Goal: Task Accomplishment & Management: Manage account settings

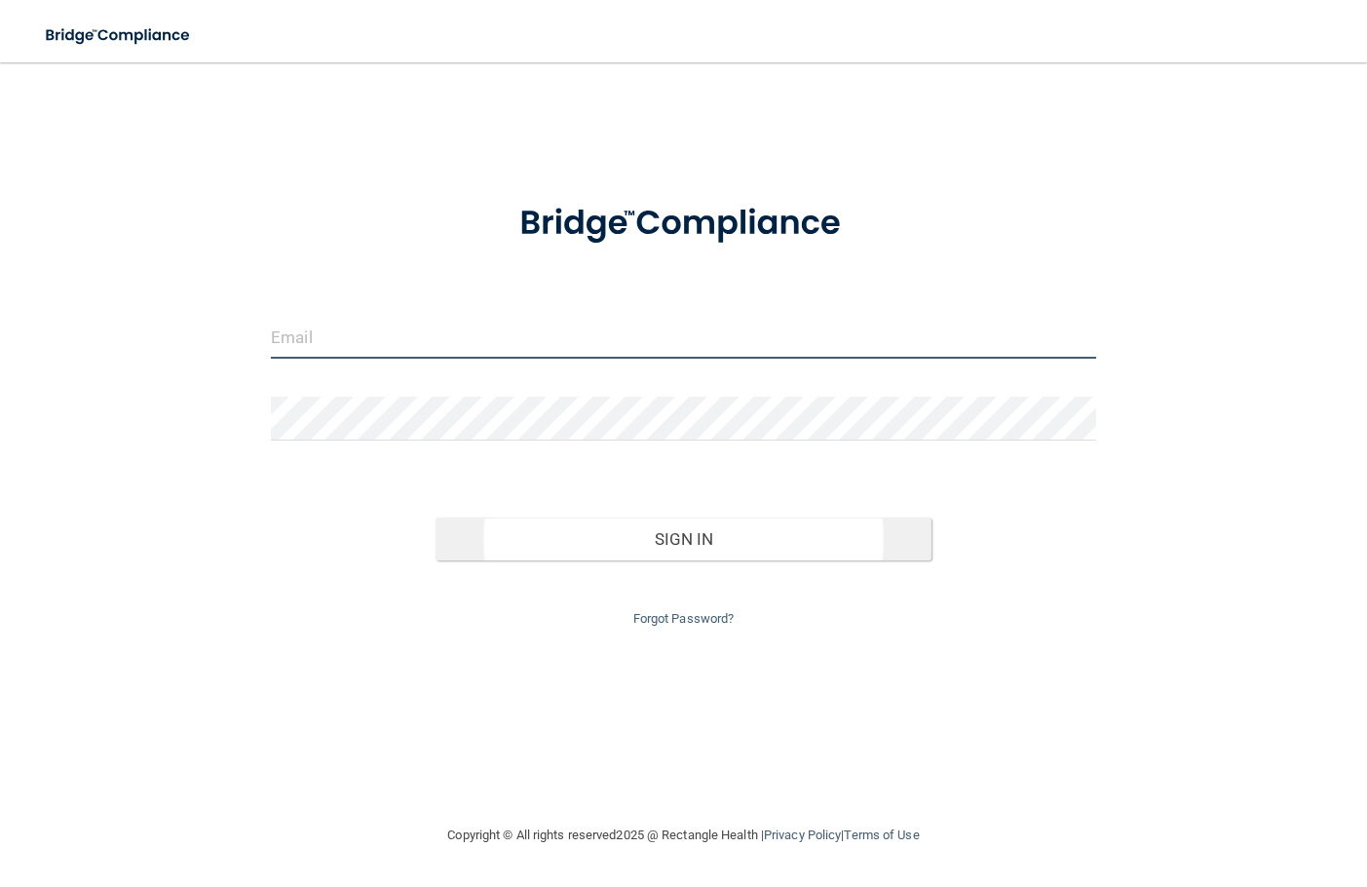
type input "[EMAIL_ADDRESS][DOMAIN_NAME]"
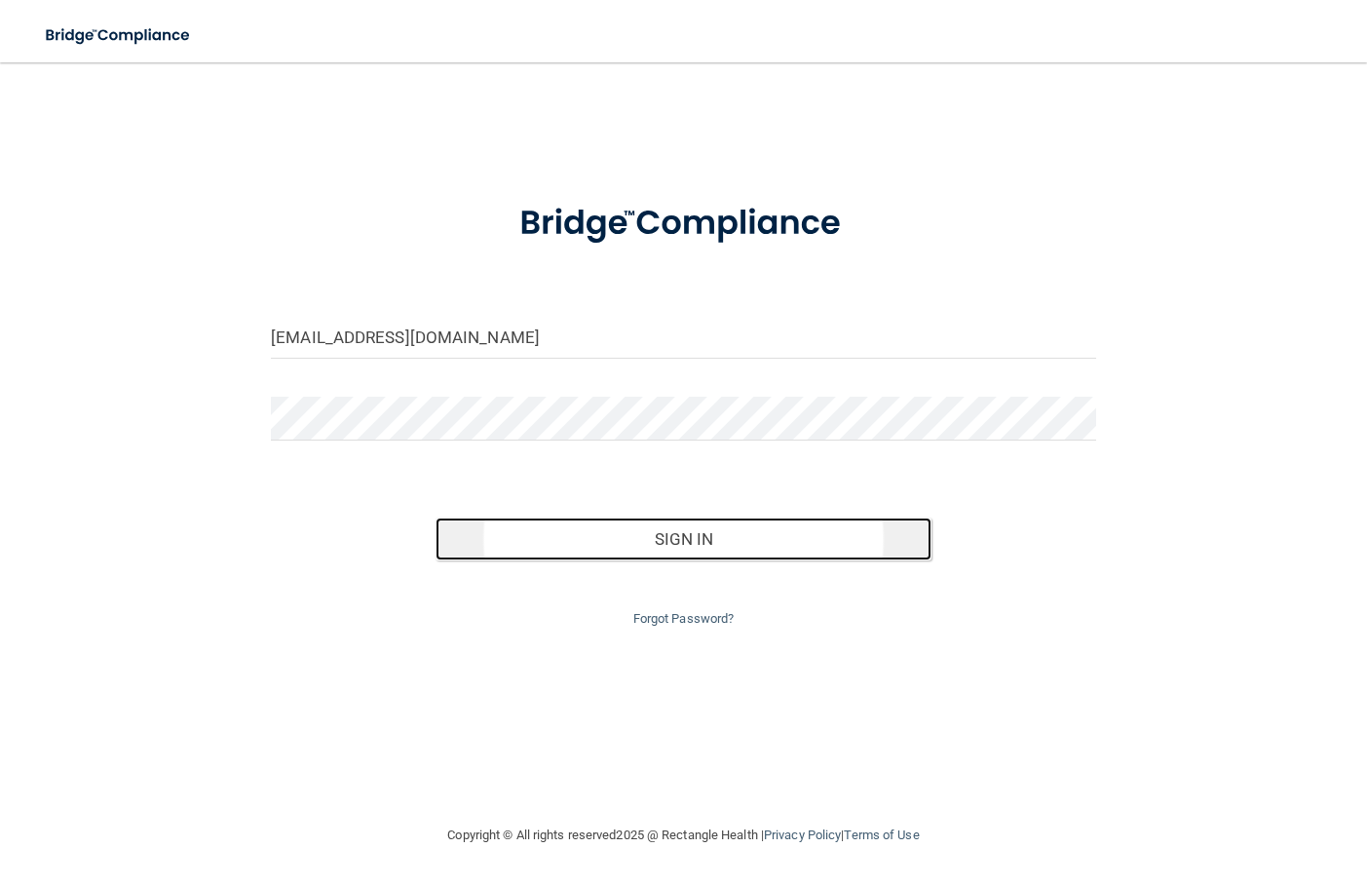
click at [636, 544] on button "Sign In" at bounding box center [683, 538] width 495 height 43
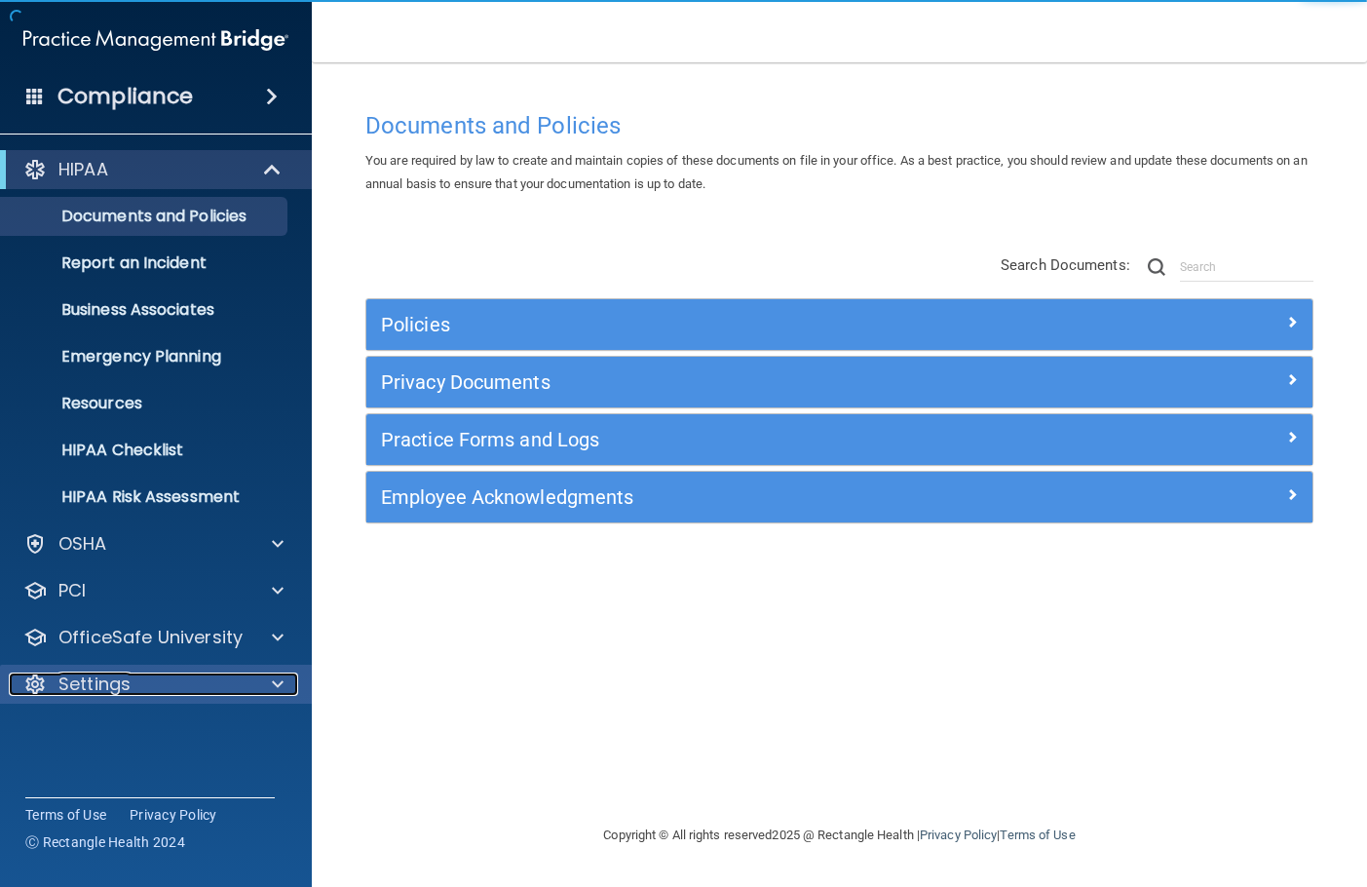
click at [106, 681] on p "Settings" at bounding box center [94, 683] width 72 height 23
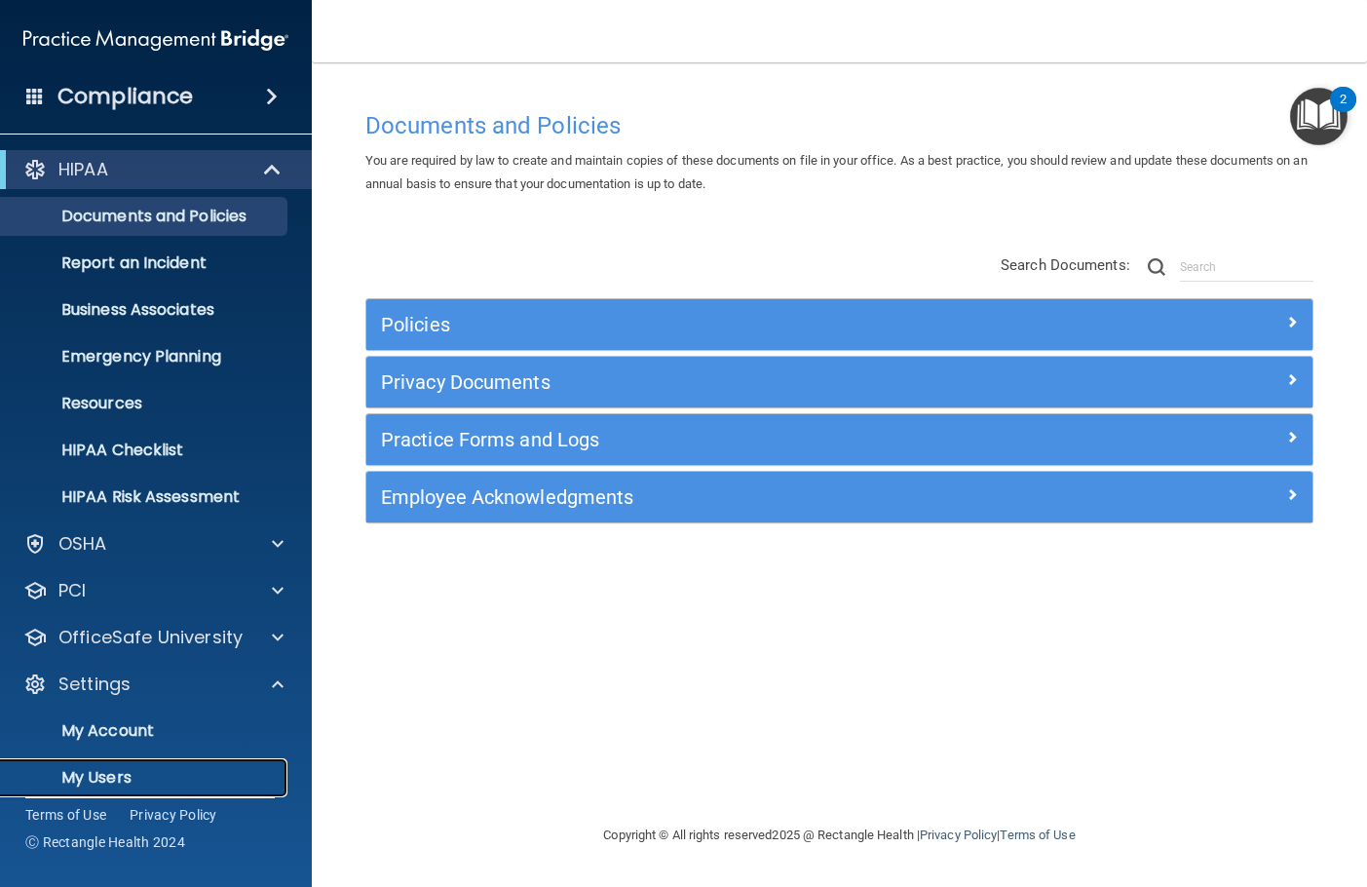
click at [104, 772] on p "My Users" at bounding box center [146, 777] width 266 height 19
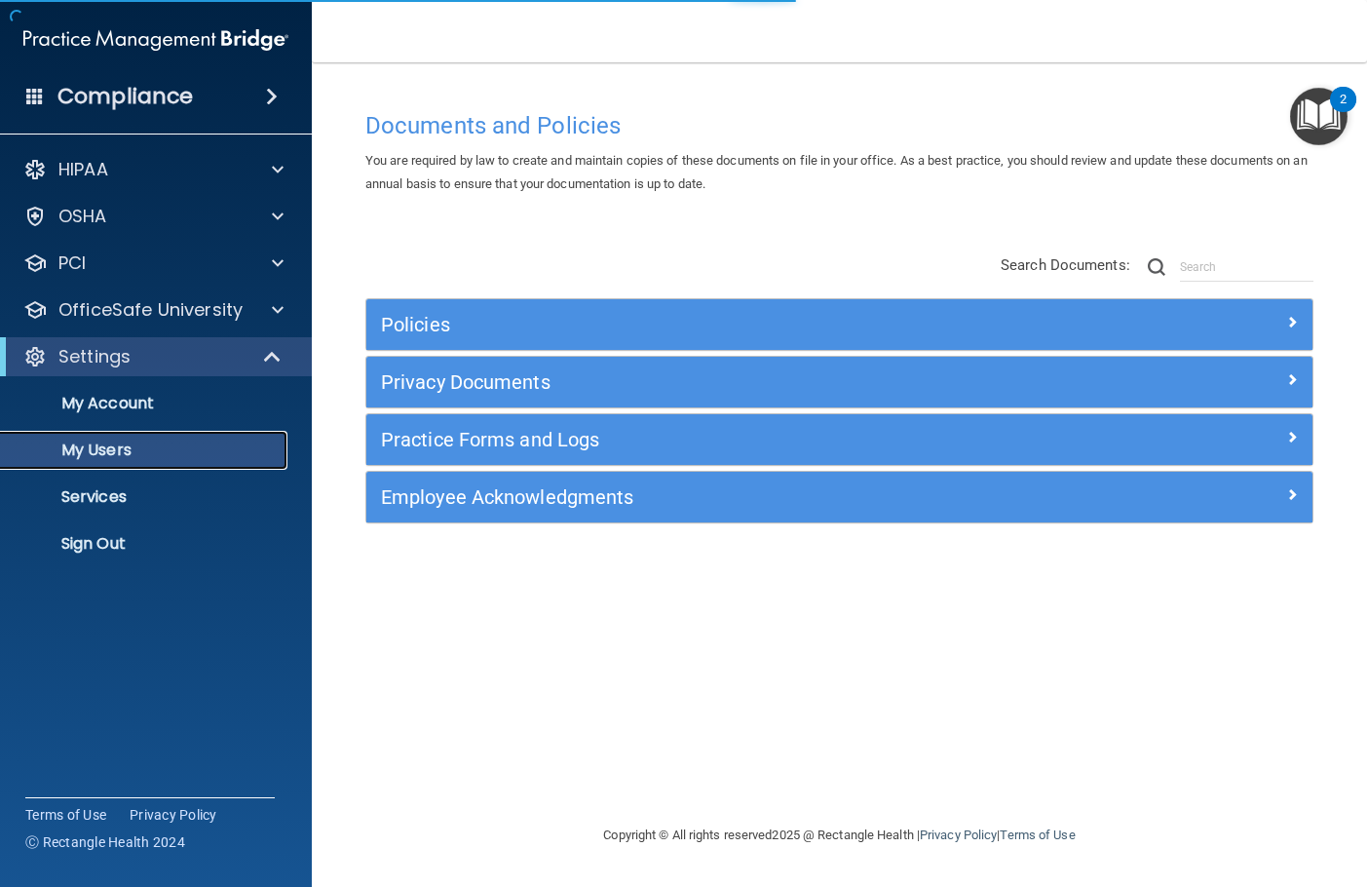
select select "20"
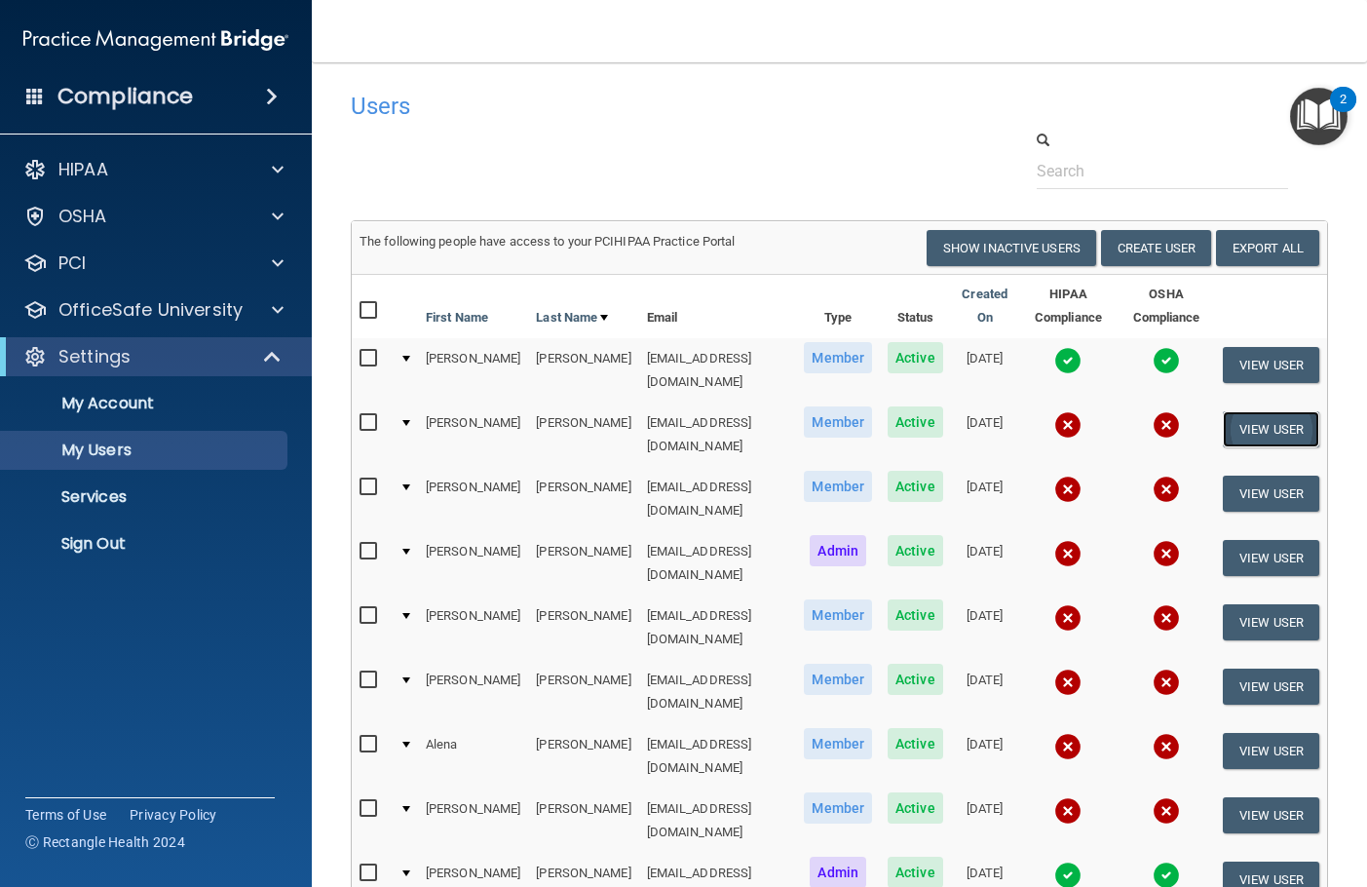
click at [1266, 419] on button "View User" at bounding box center [1271, 429] width 96 height 36
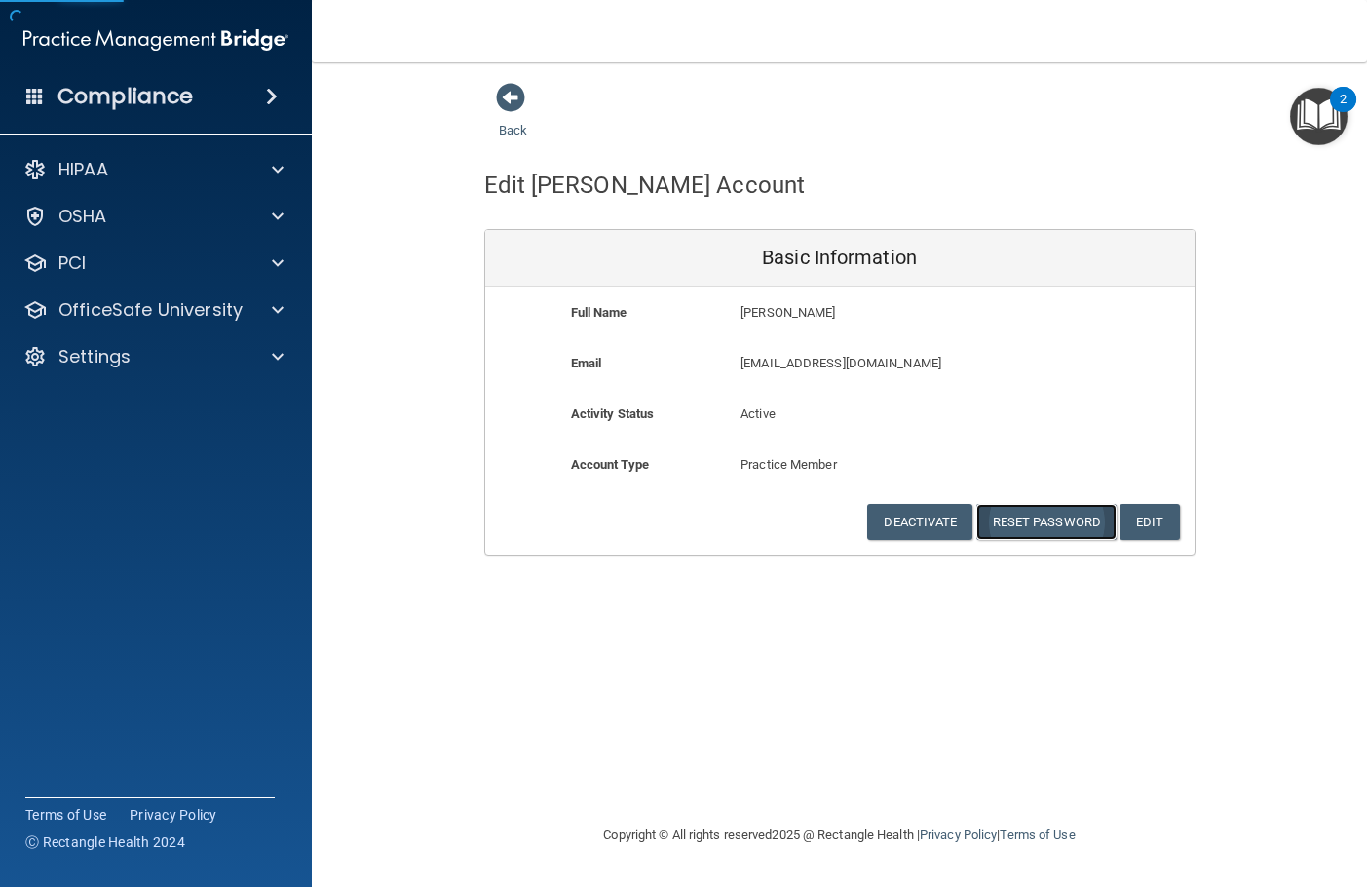
click at [1035, 529] on button "Reset Password" at bounding box center [1046, 522] width 140 height 36
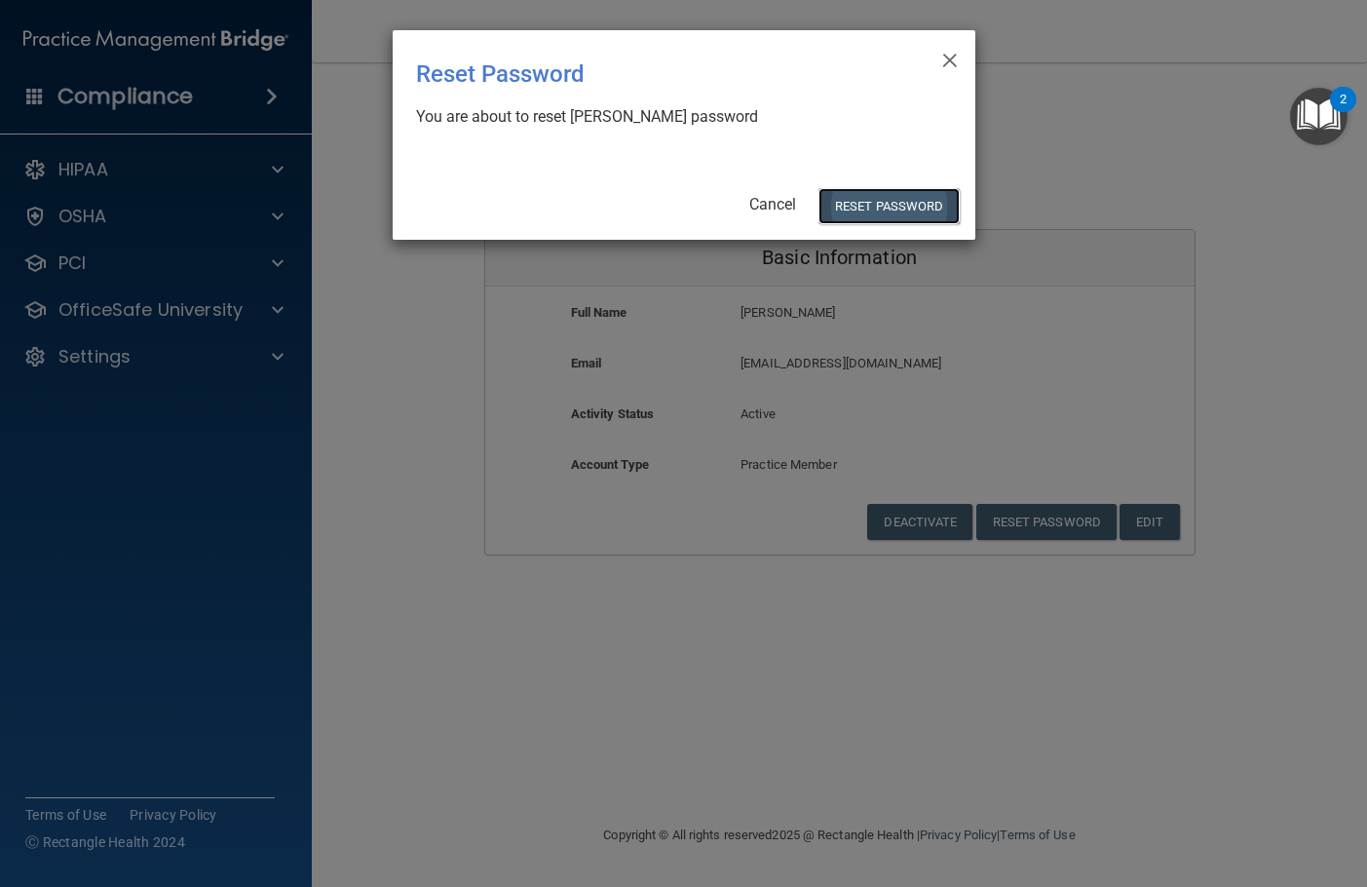
click at [872, 198] on button "Reset Password" at bounding box center [889, 206] width 140 height 36
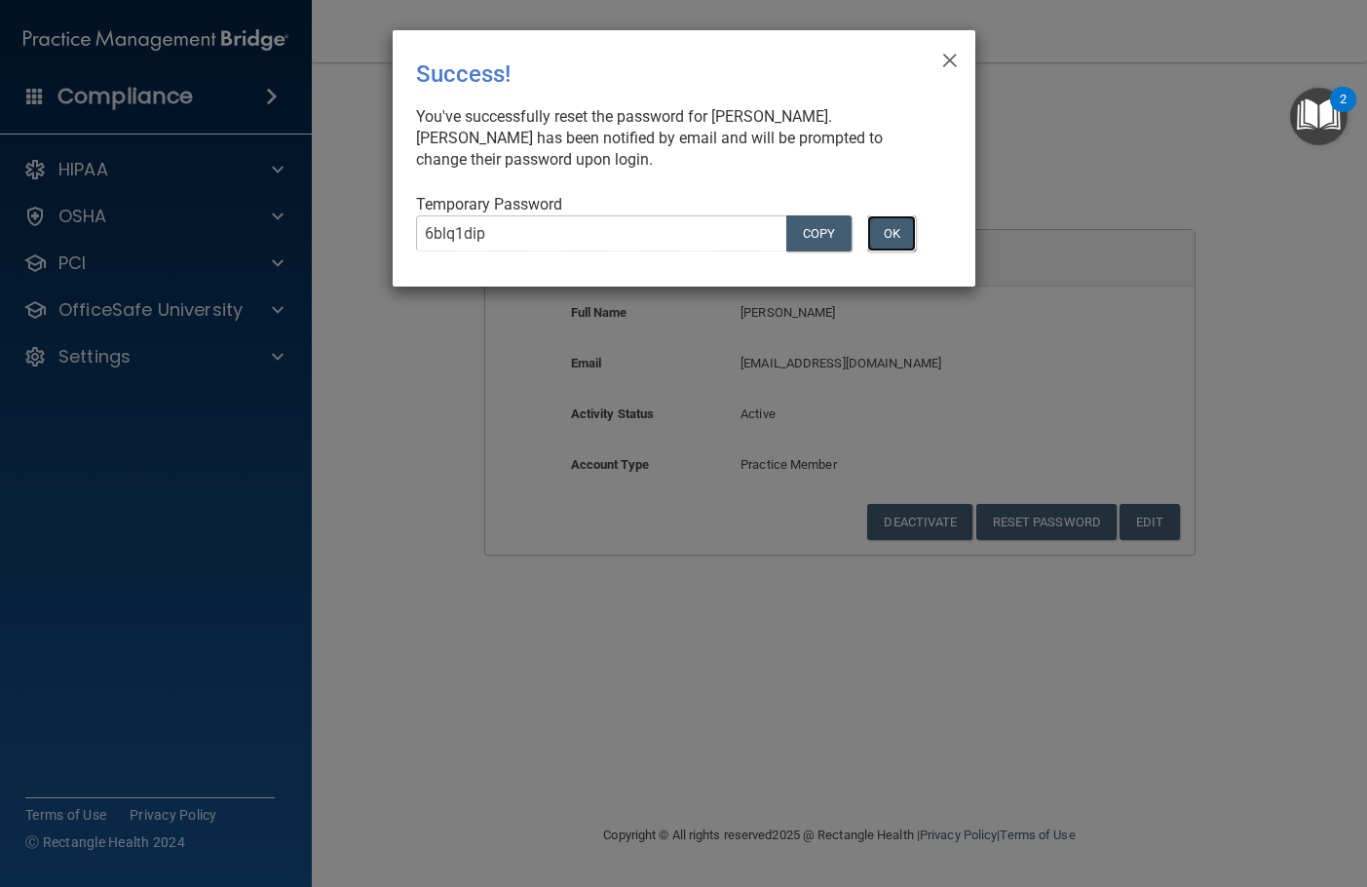
click at [894, 243] on button "OK" at bounding box center [891, 233] width 49 height 36
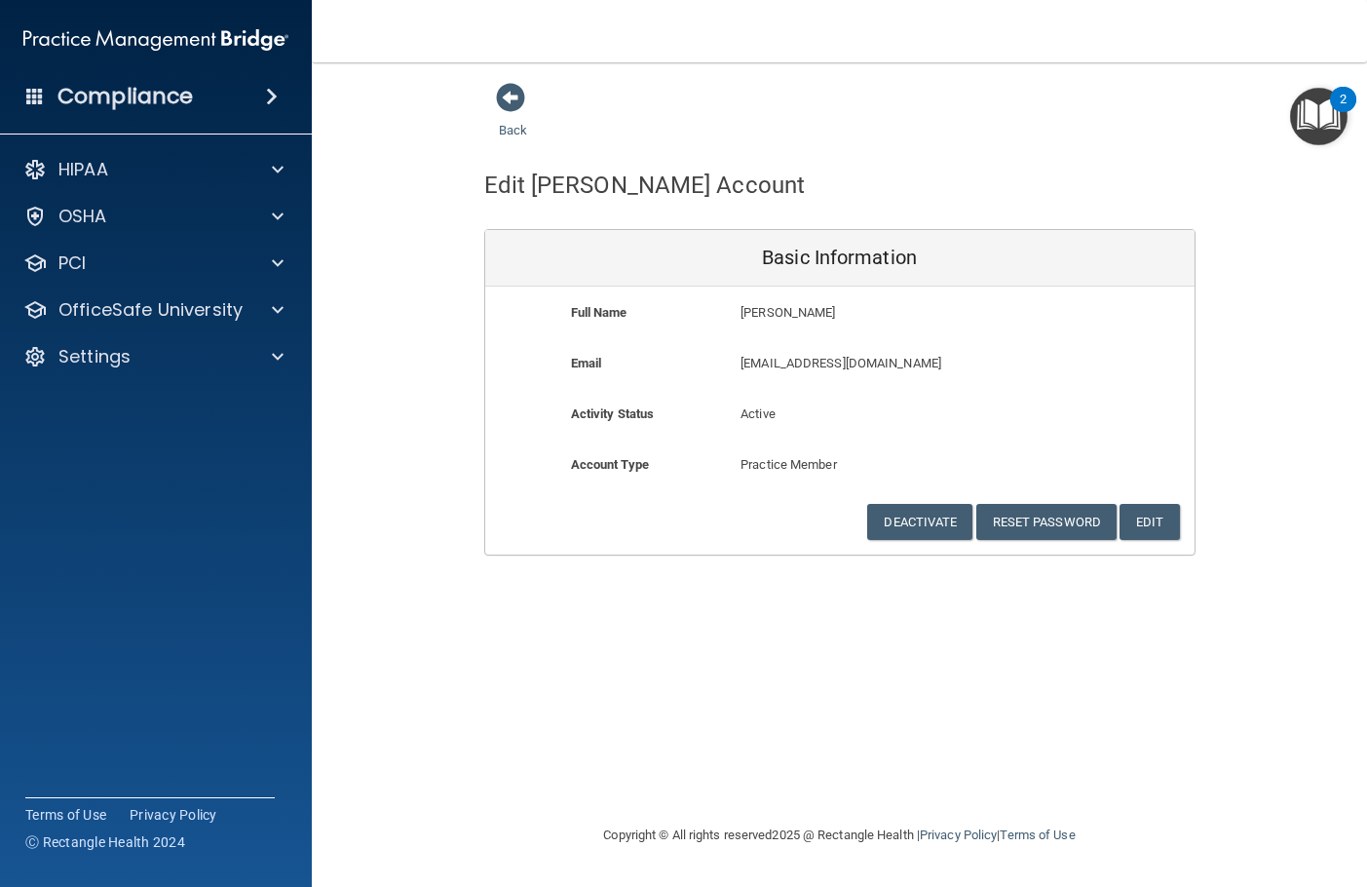
click at [531, 106] on div "Back" at bounding box center [543, 112] width 119 height 60
click at [518, 102] on span at bounding box center [510, 97] width 29 height 29
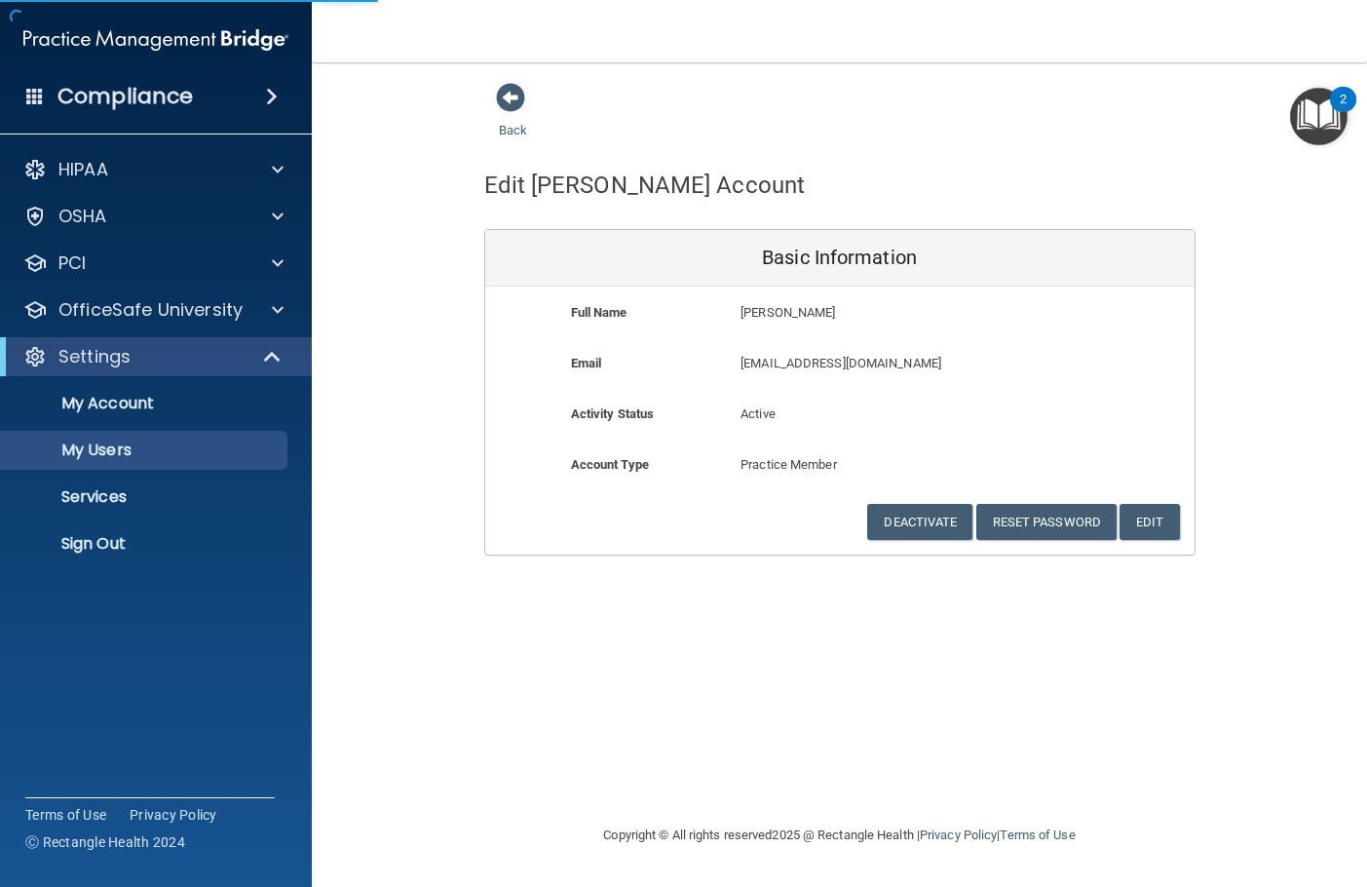
select select "20"
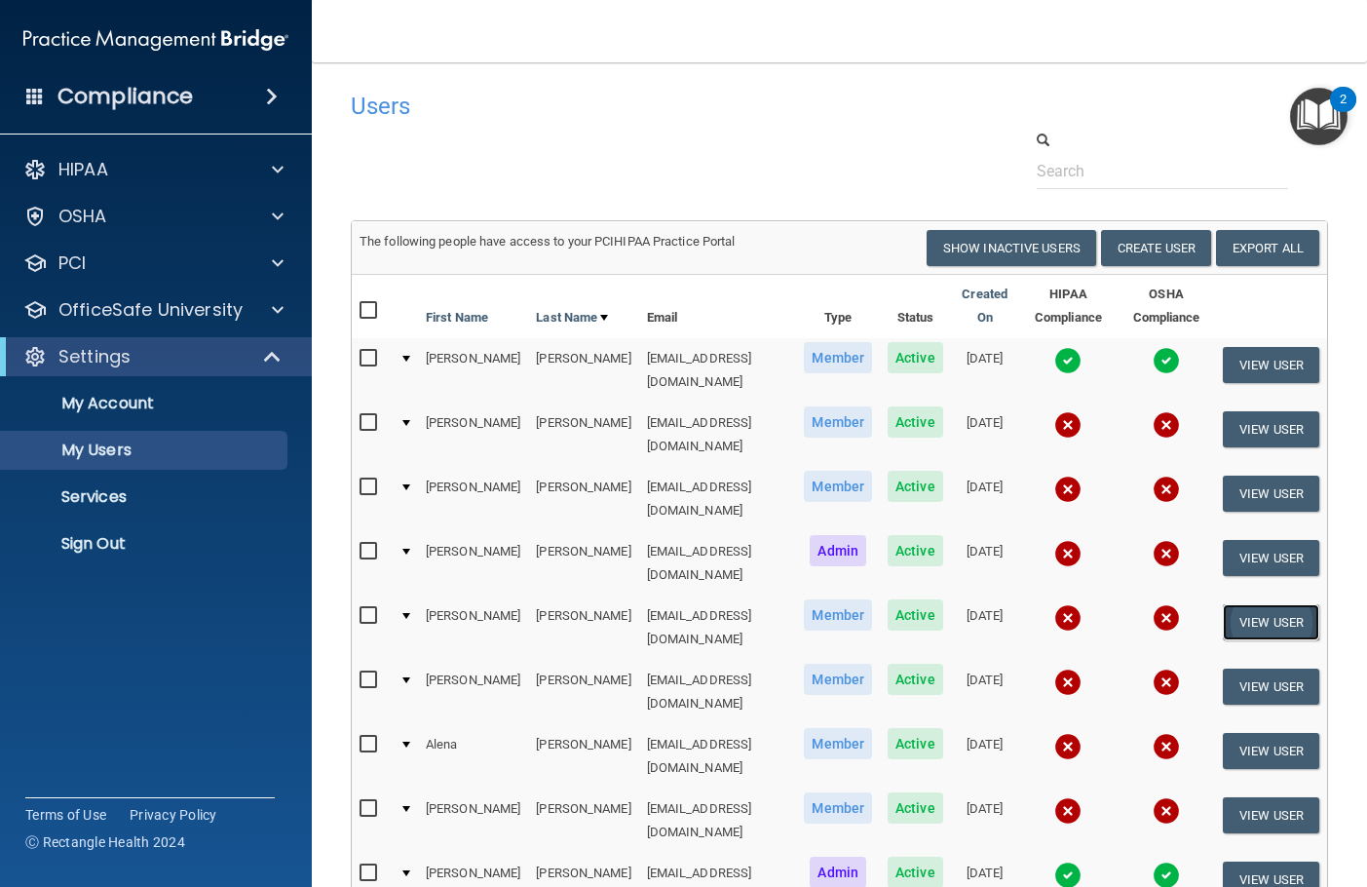
click at [1227, 604] on button "View User" at bounding box center [1271, 622] width 96 height 36
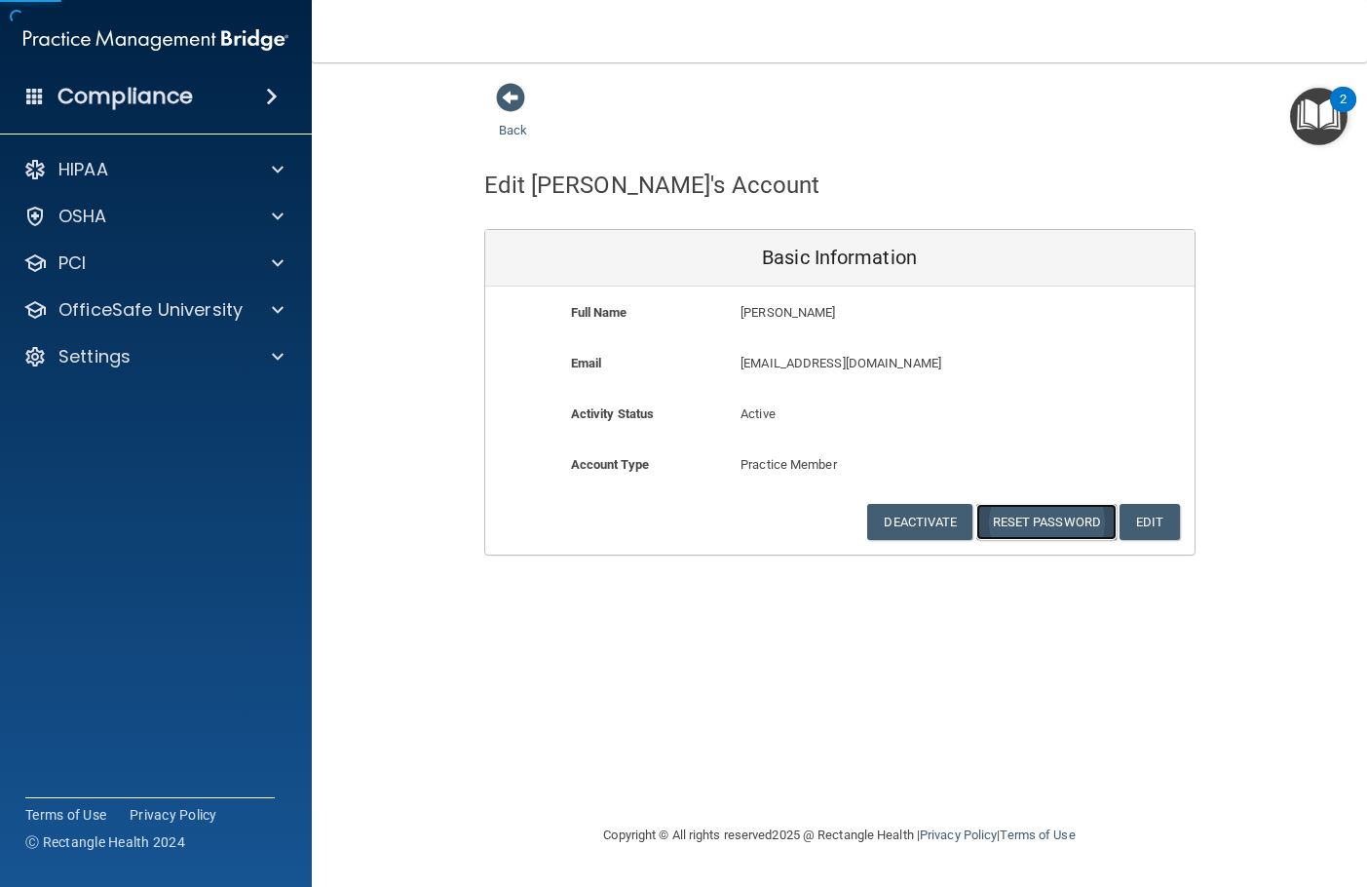
click at [1073, 517] on button "Reset Password" at bounding box center [1046, 522] width 140 height 36
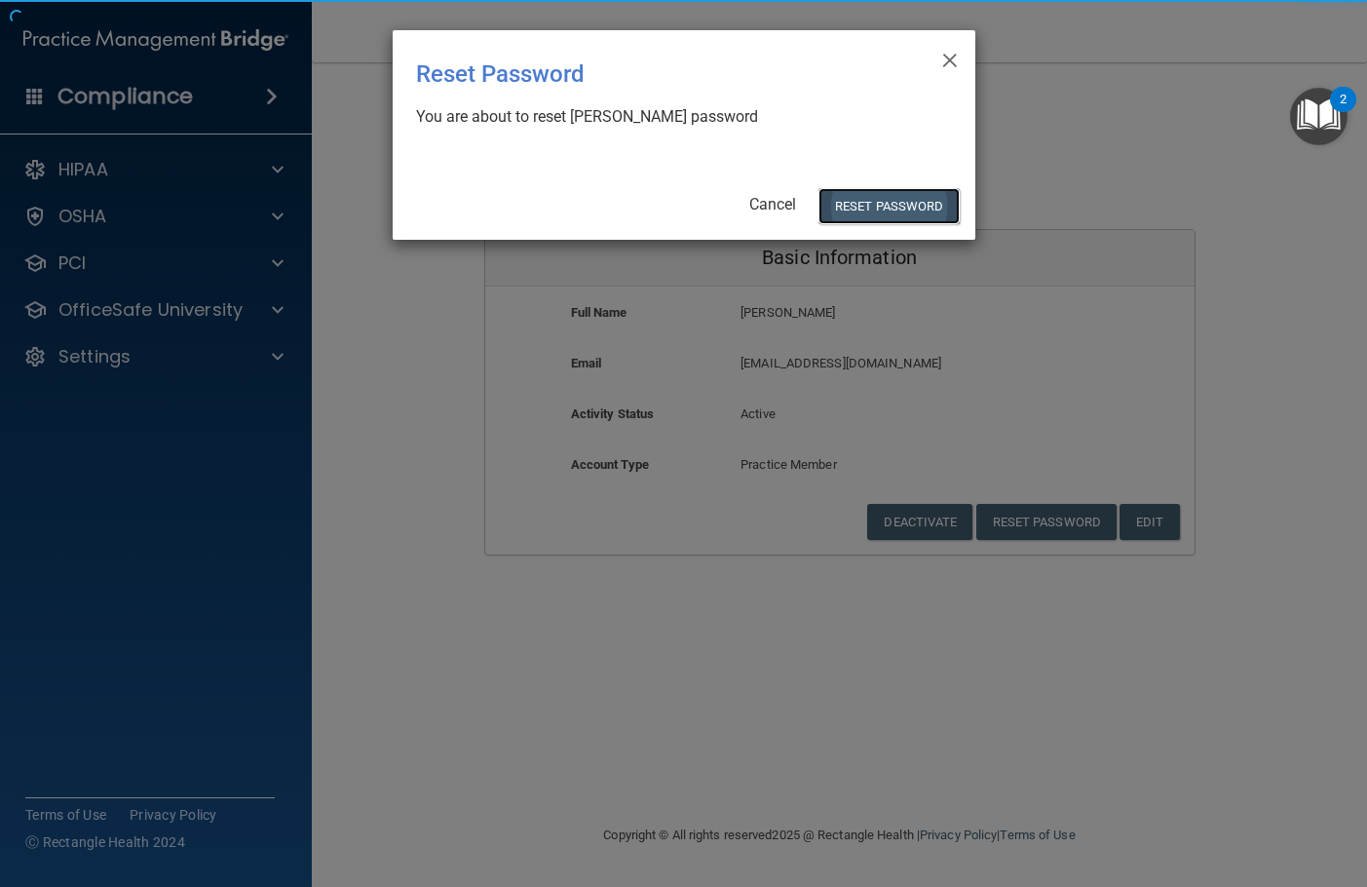
click at [878, 213] on button "Reset Password" at bounding box center [889, 206] width 140 height 36
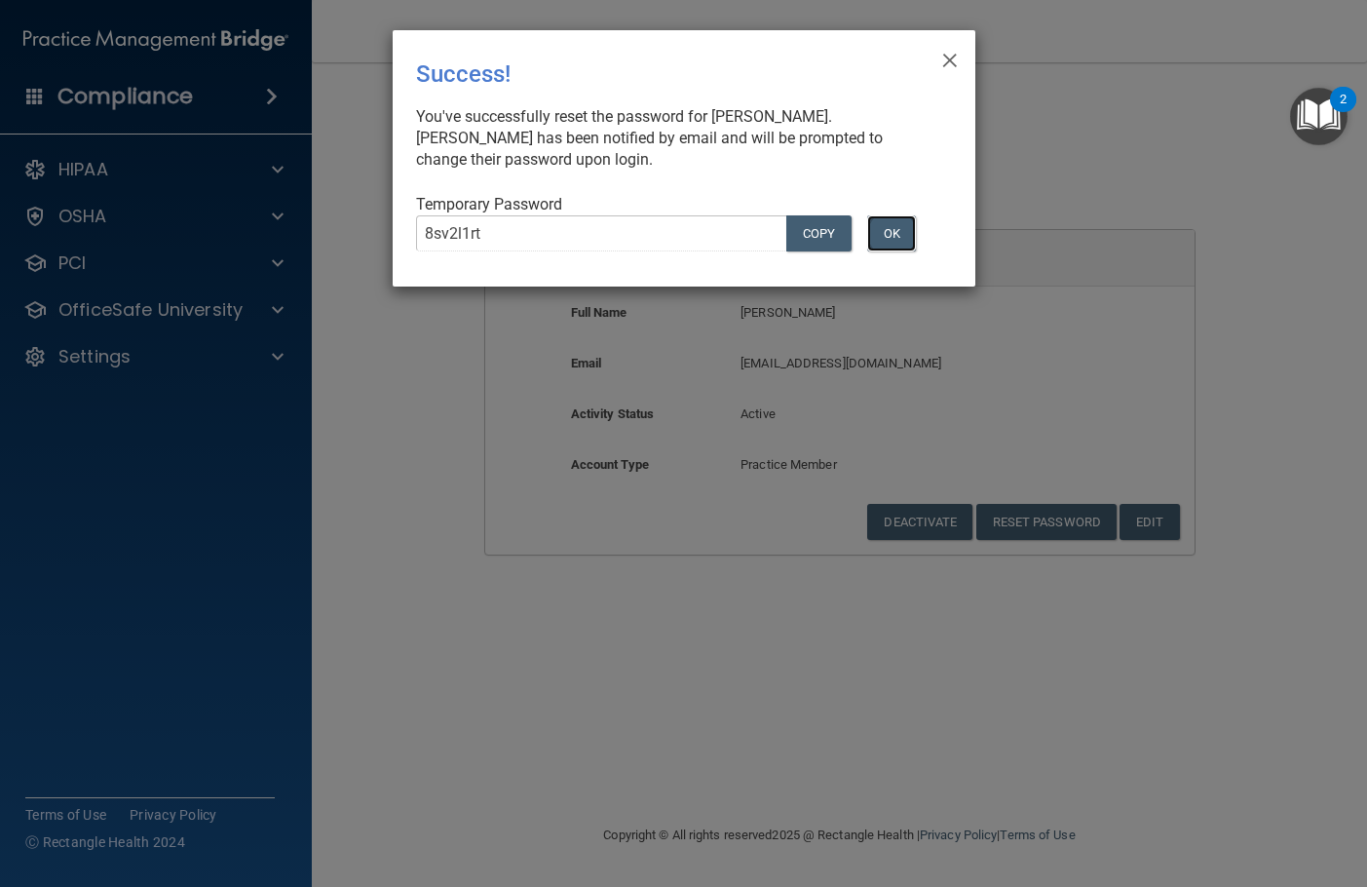
click at [897, 235] on button "OK" at bounding box center [891, 233] width 49 height 36
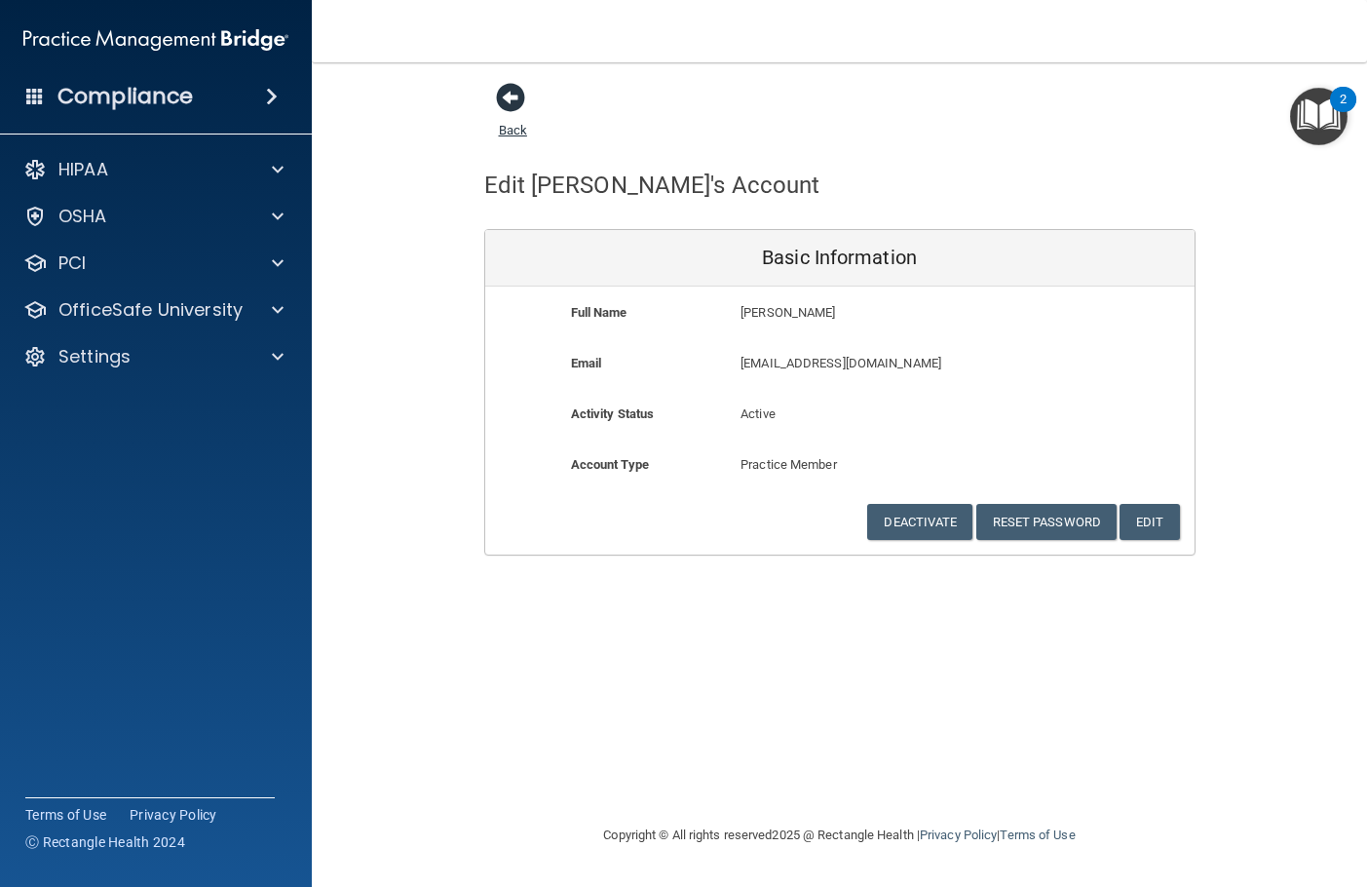
click at [510, 102] on span at bounding box center [510, 97] width 29 height 29
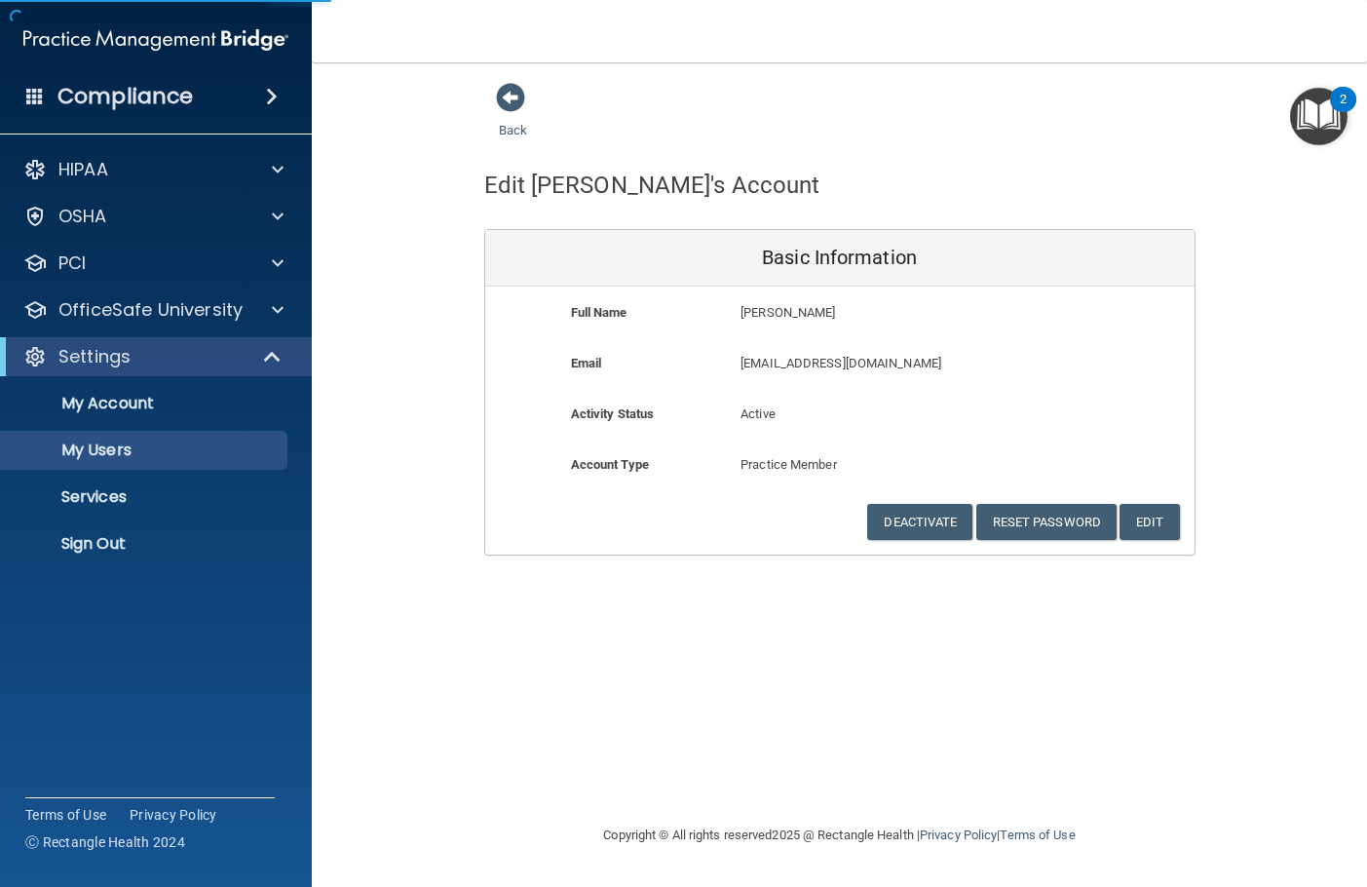
select select "20"
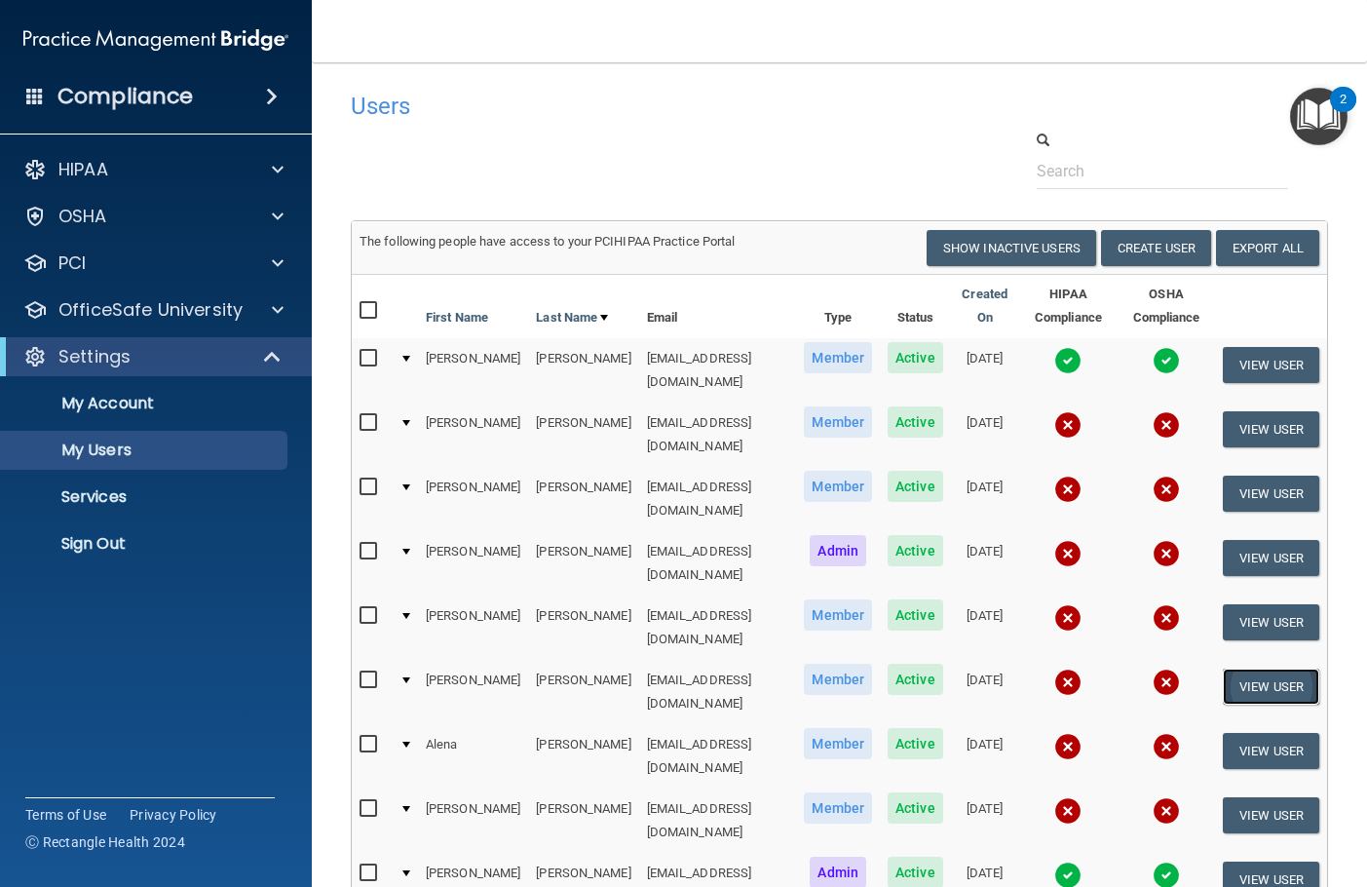
click at [1223, 669] on button "View User" at bounding box center [1271, 687] width 96 height 36
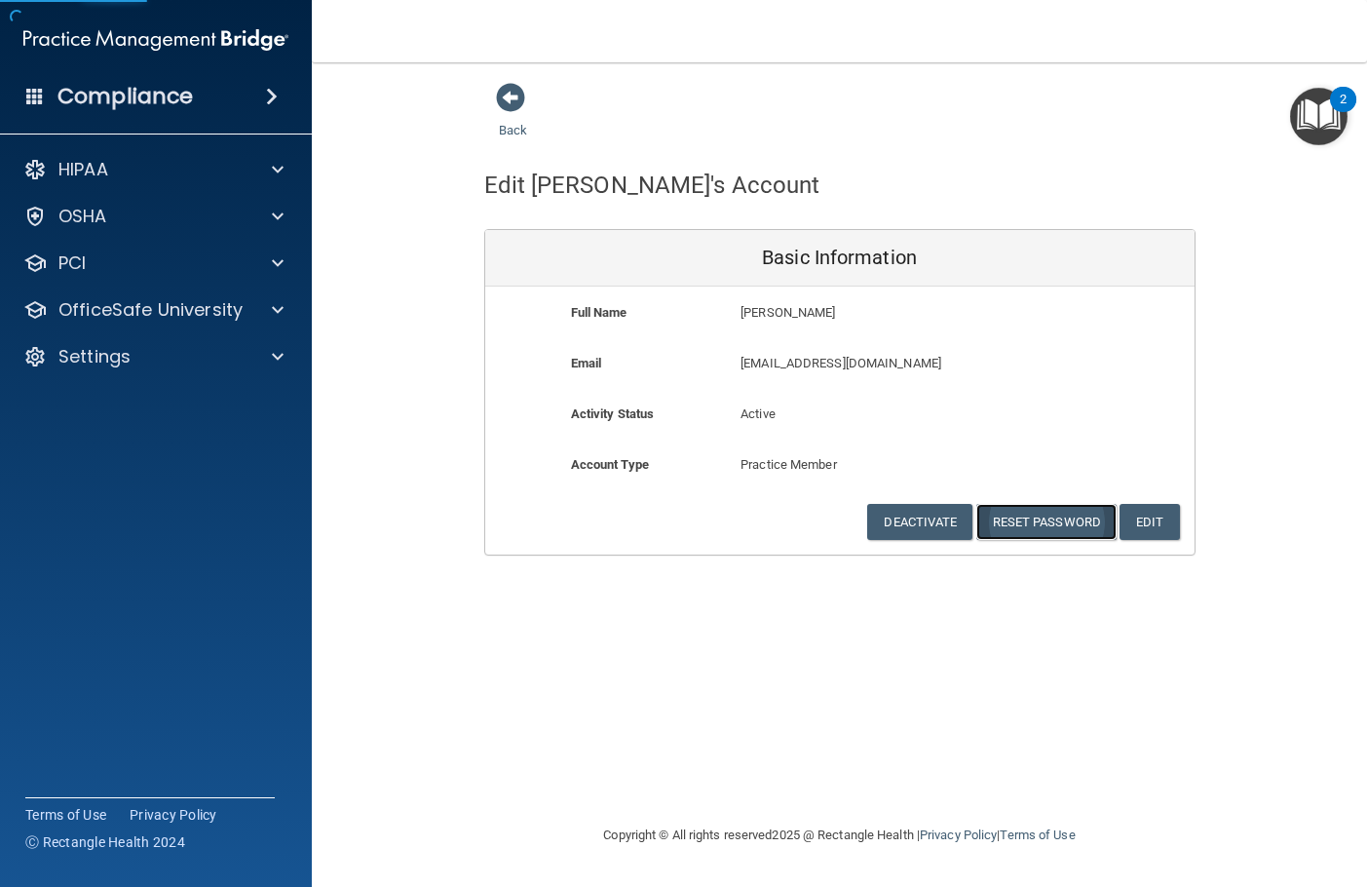
click at [1038, 518] on button "Reset Password" at bounding box center [1046, 522] width 140 height 36
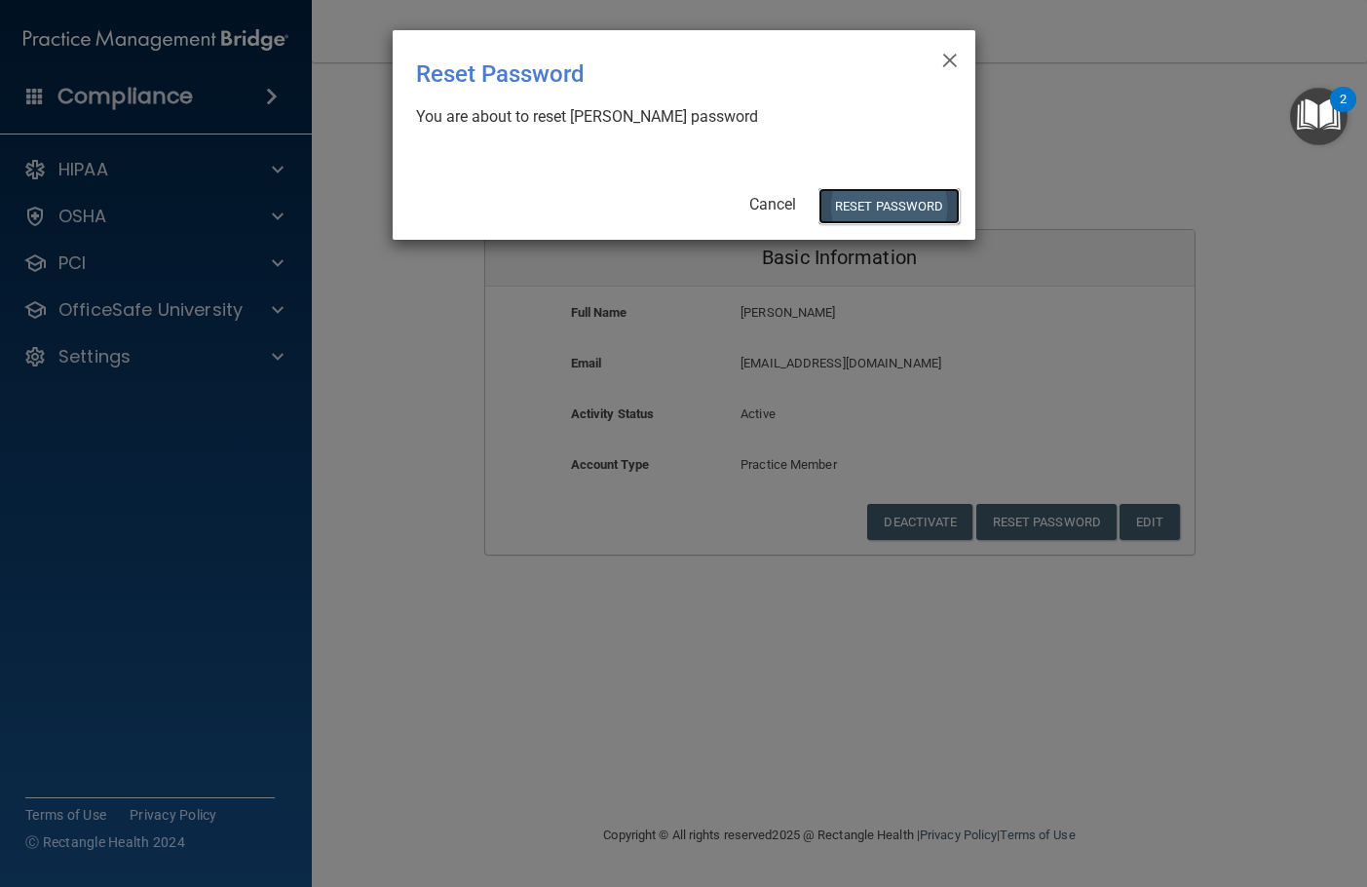
click at [855, 197] on button "Reset Password" at bounding box center [889, 206] width 140 height 36
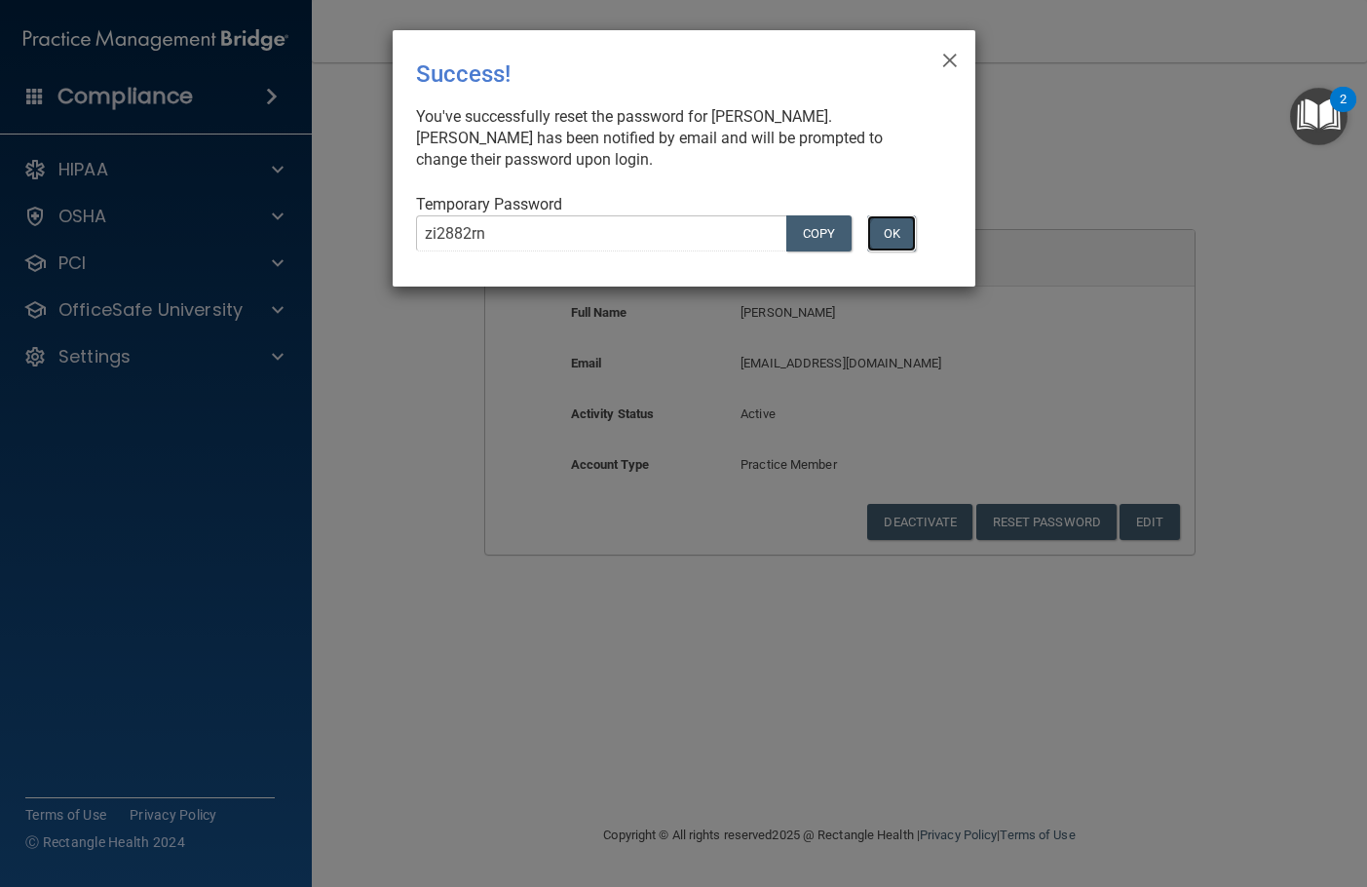
click at [885, 232] on button "OK" at bounding box center [891, 233] width 49 height 36
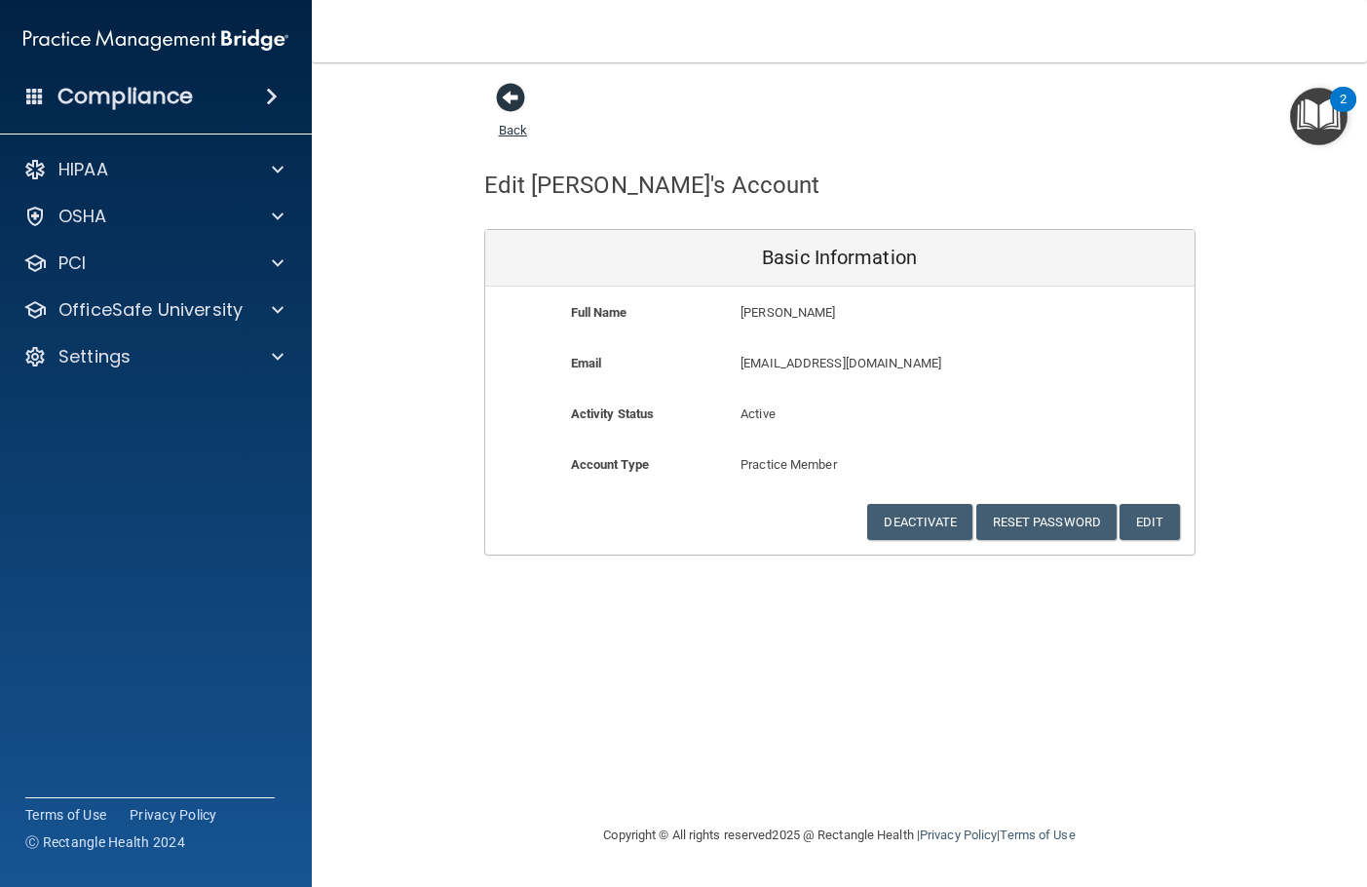
click at [507, 98] on span at bounding box center [510, 97] width 29 height 29
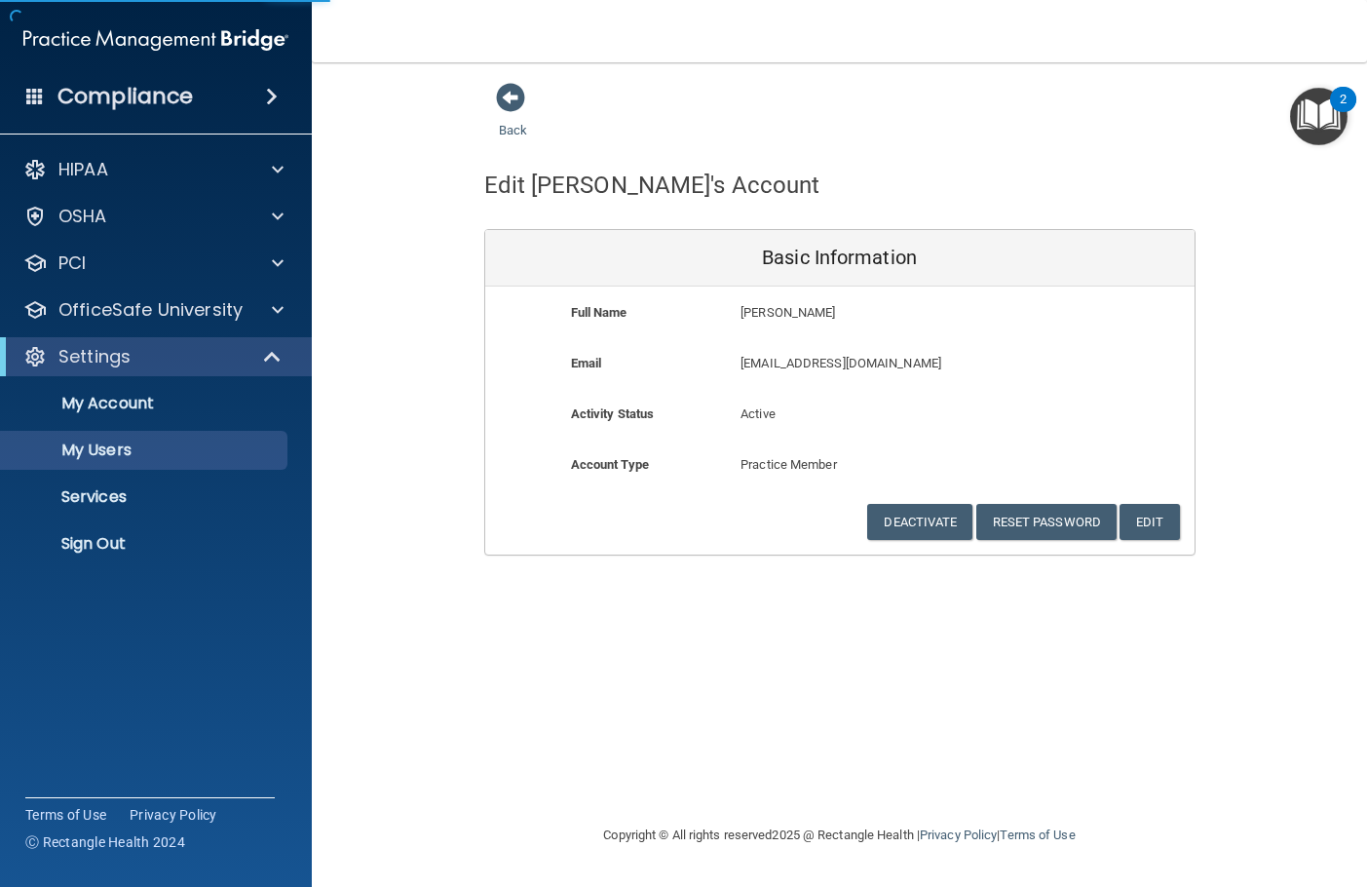
select select "20"
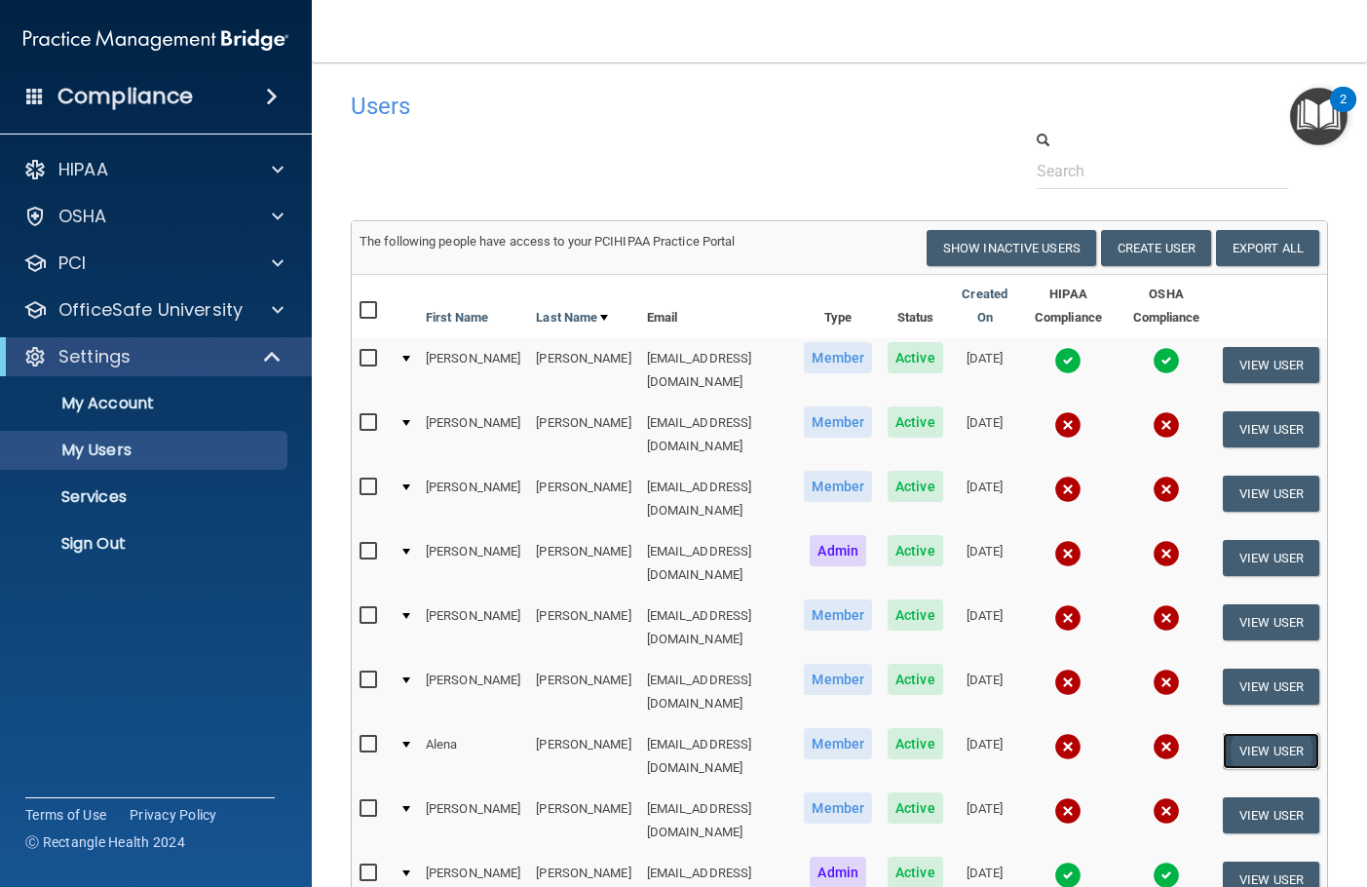
click at [1244, 733] on button "View User" at bounding box center [1271, 751] width 96 height 36
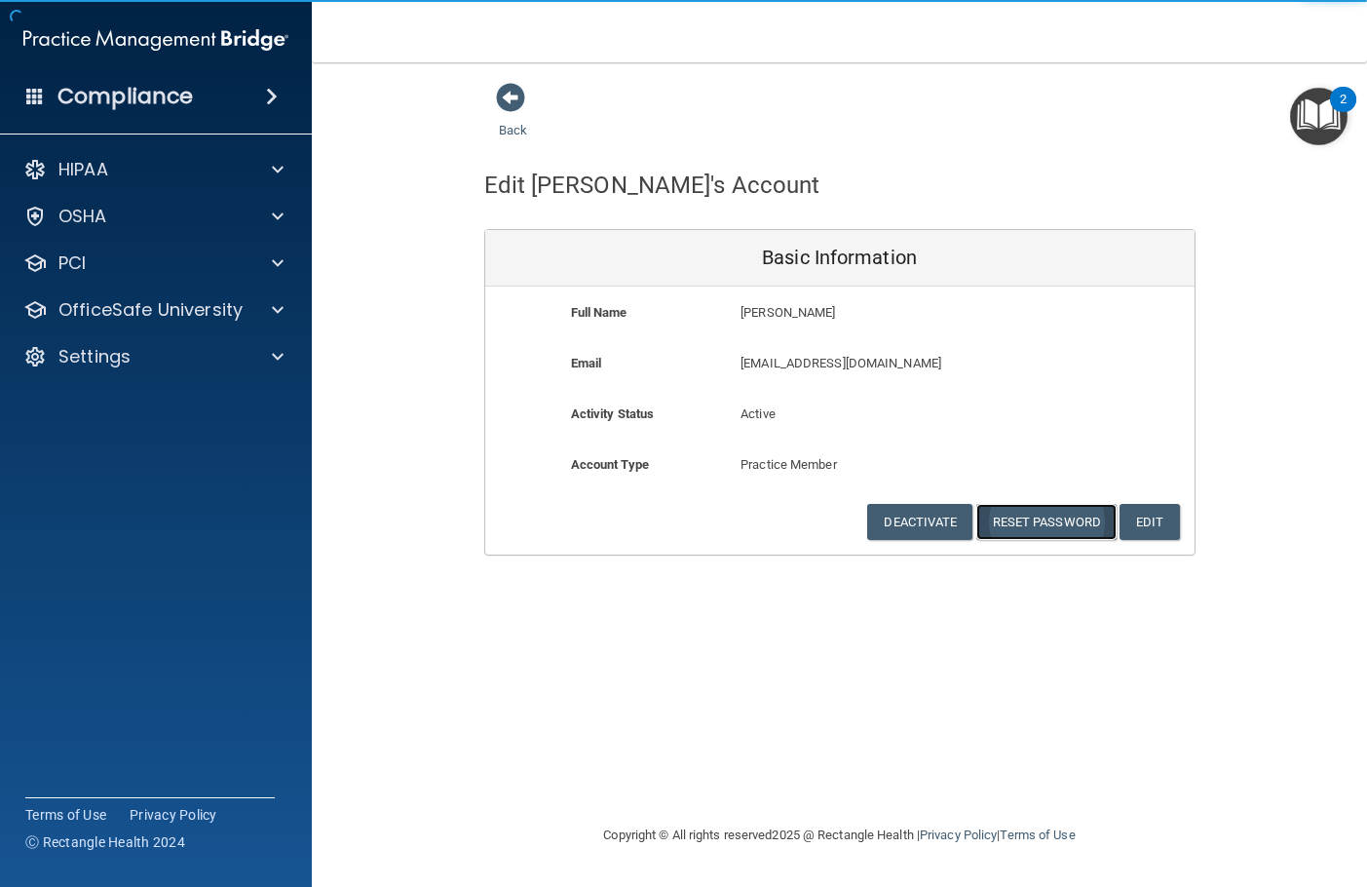
click at [1025, 522] on button "Reset Password" at bounding box center [1046, 522] width 140 height 36
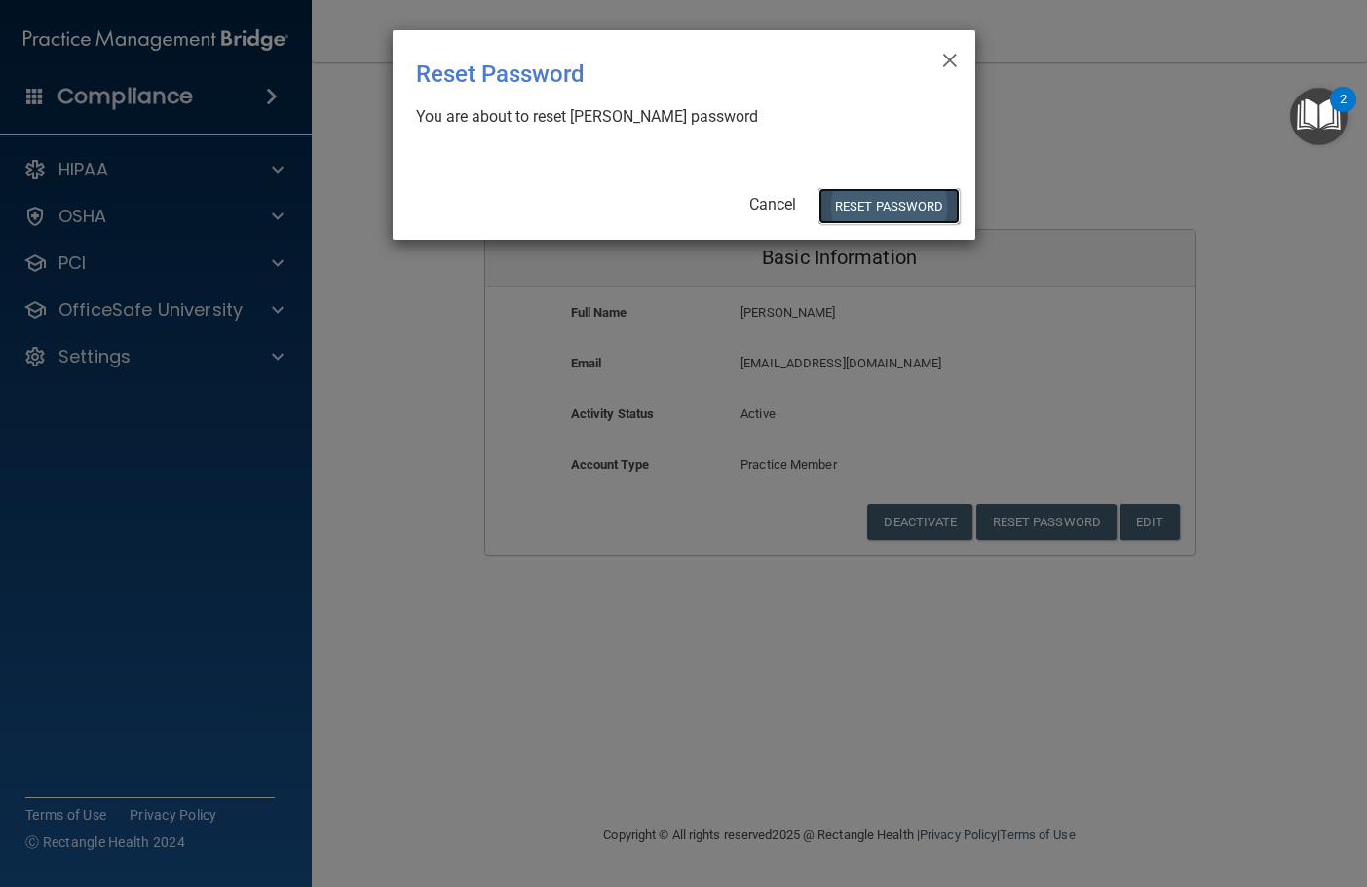
click at [914, 205] on button "Reset Password" at bounding box center [889, 206] width 140 height 36
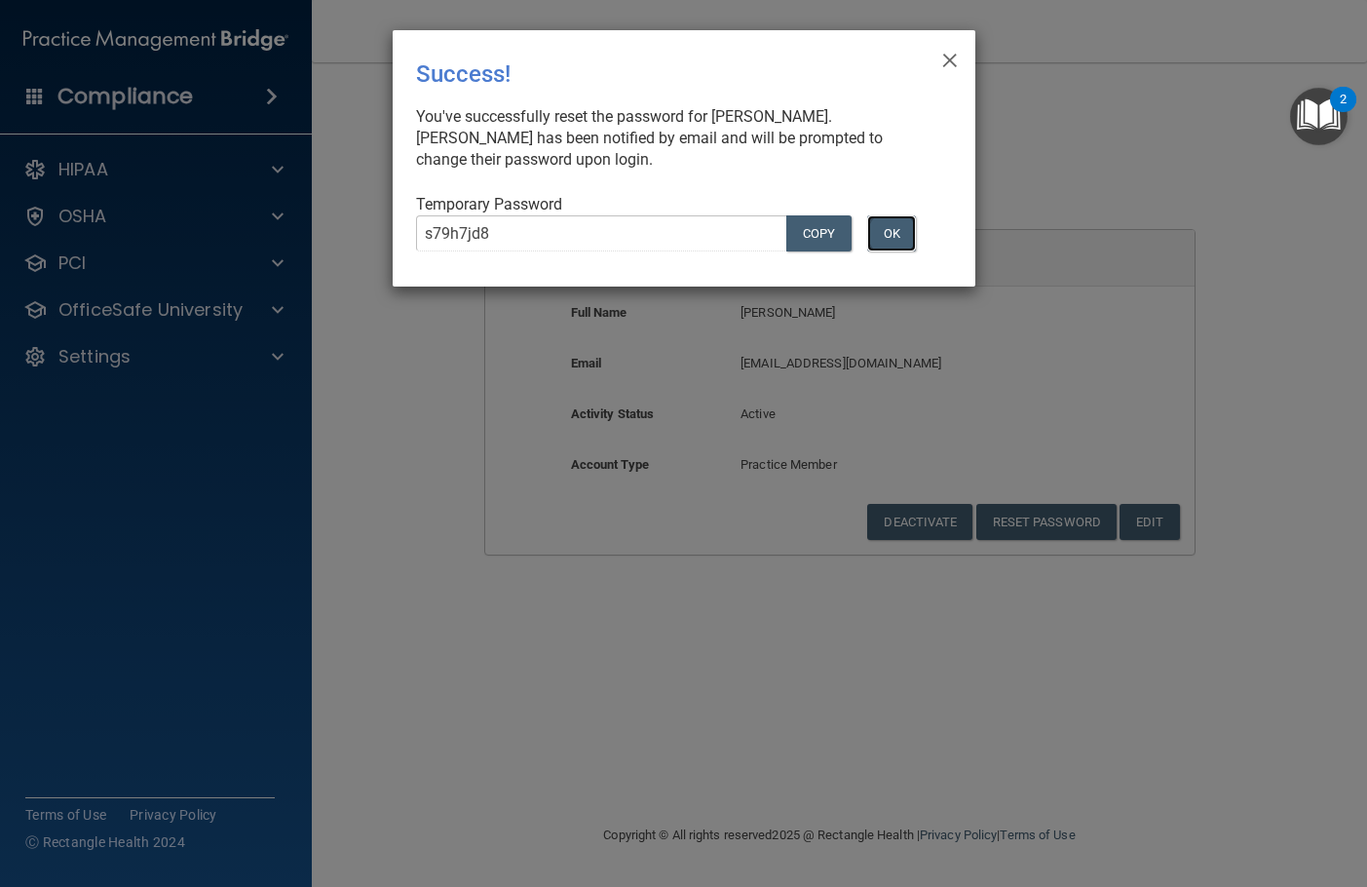
click at [900, 232] on button "OK" at bounding box center [891, 233] width 49 height 36
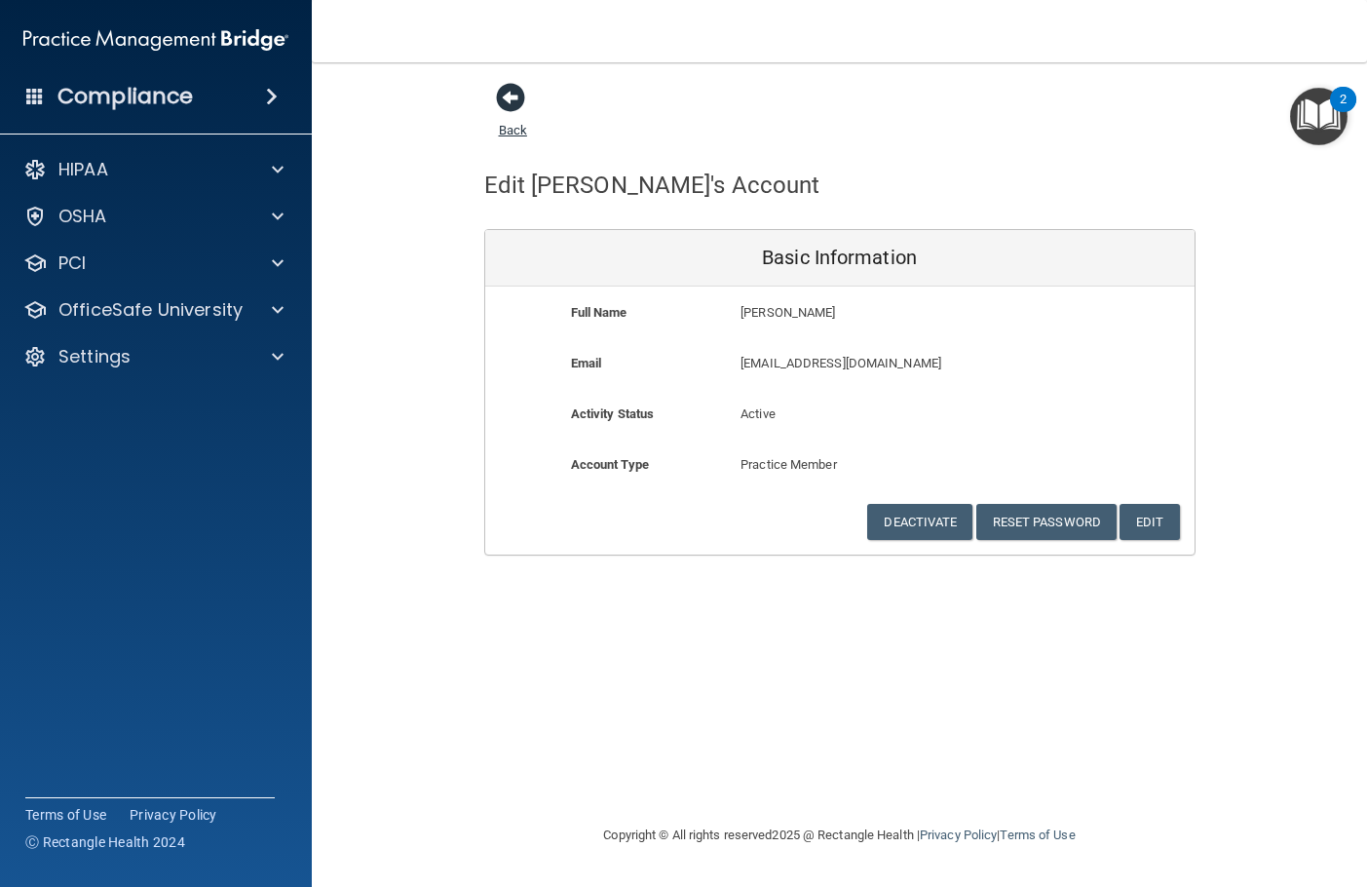
click at [508, 94] on span at bounding box center [510, 97] width 29 height 29
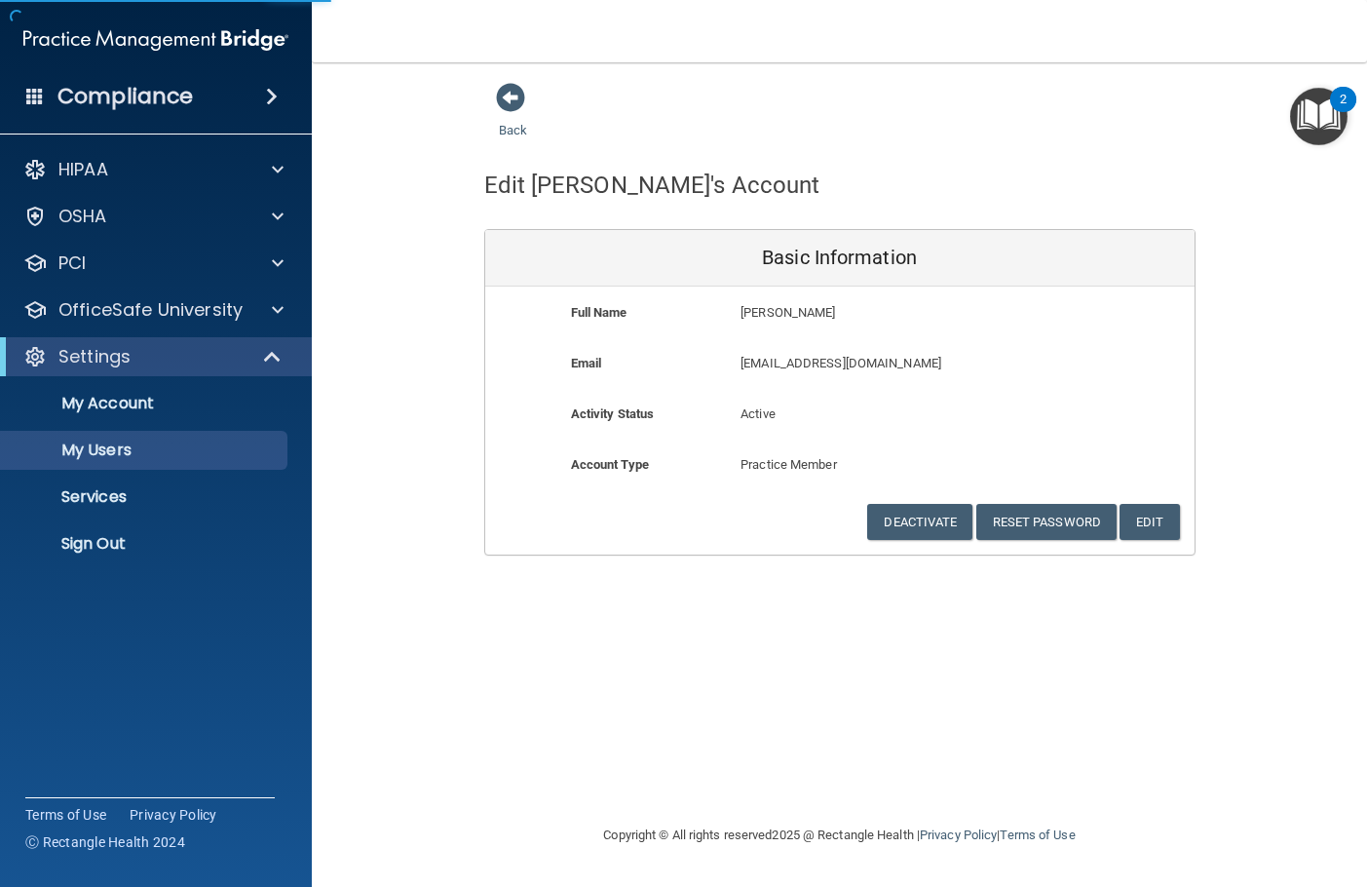
select select "20"
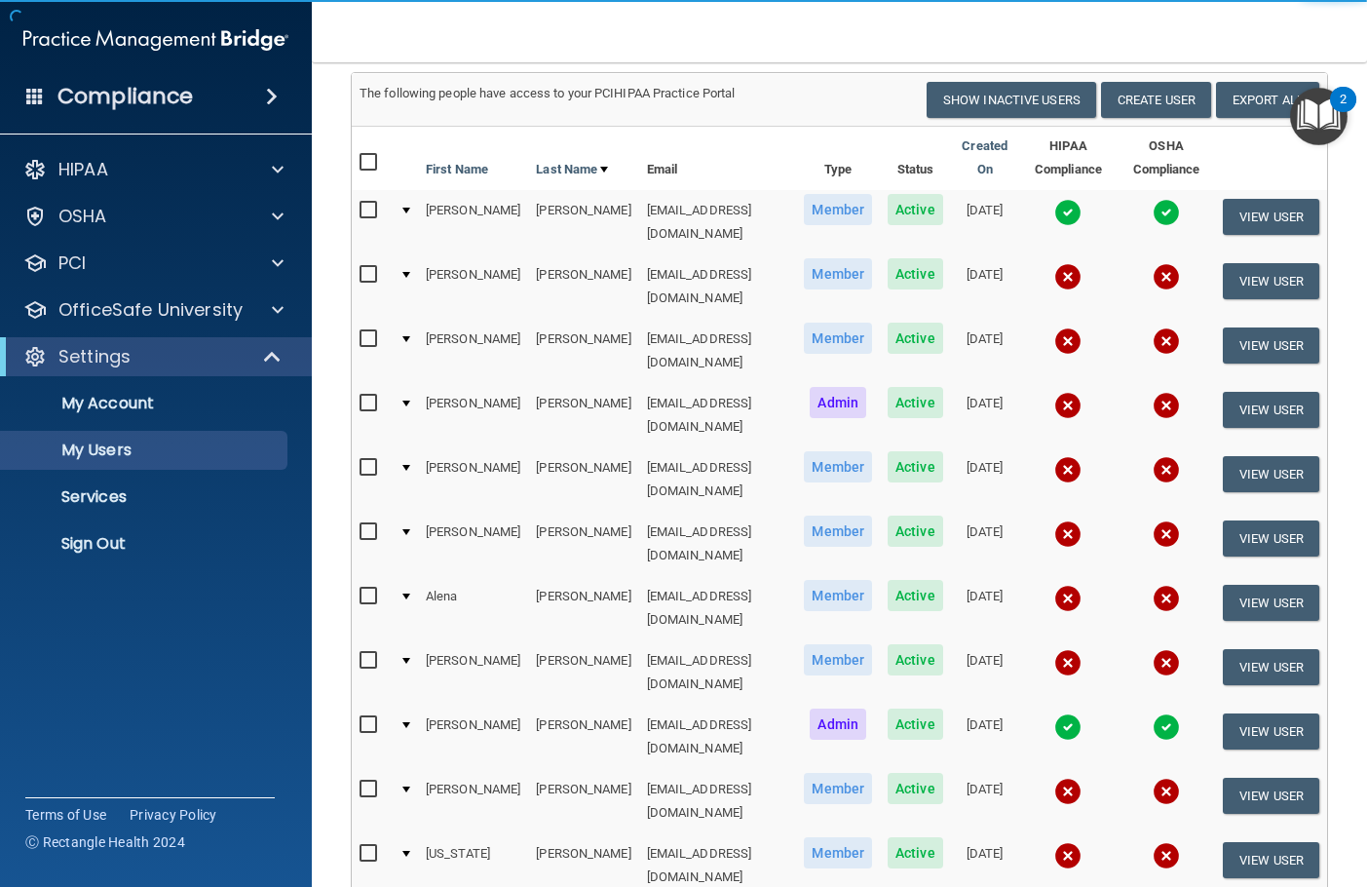
scroll to position [195, 0]
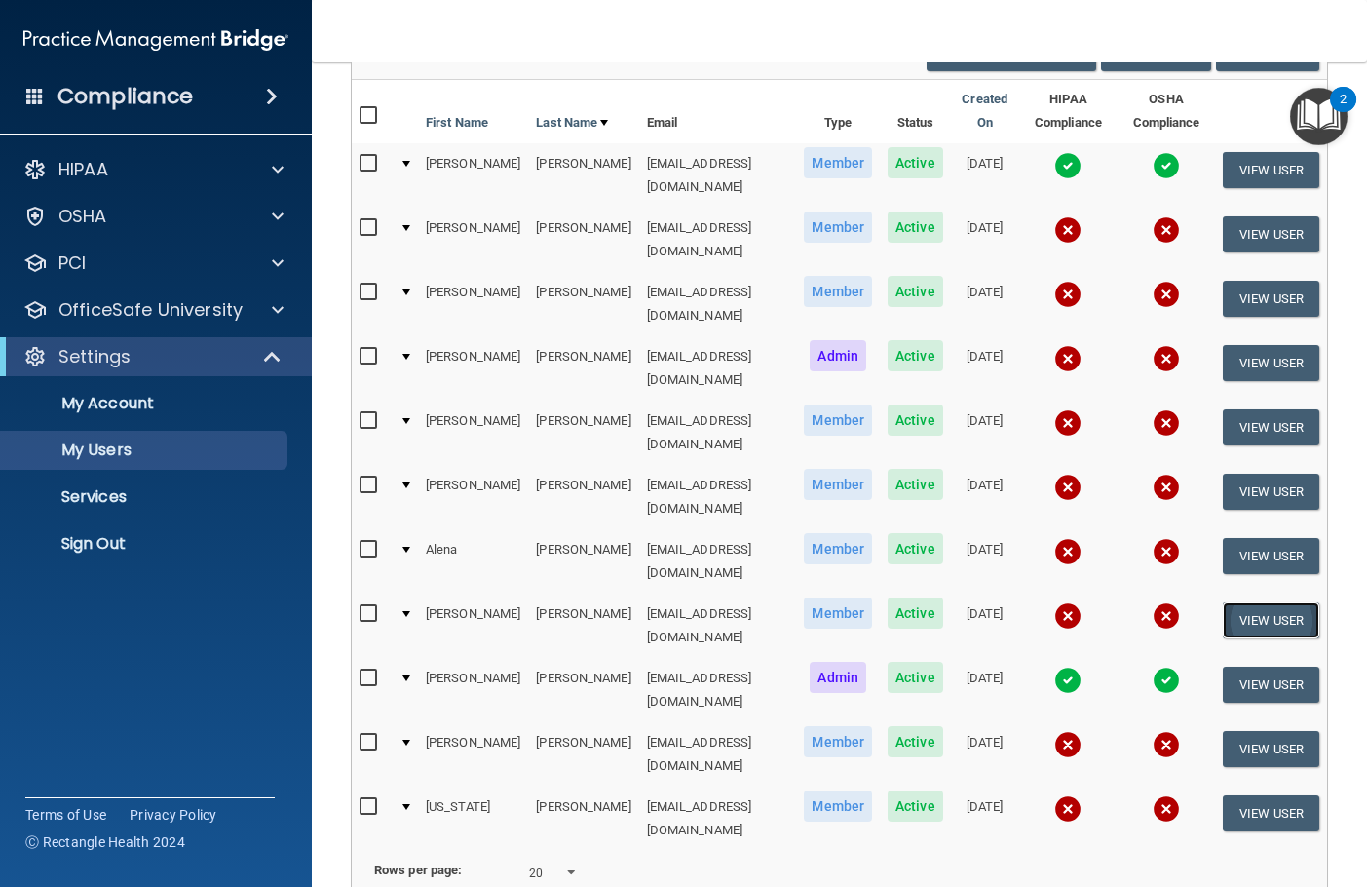
click at [1239, 602] on button "View User" at bounding box center [1271, 620] width 96 height 36
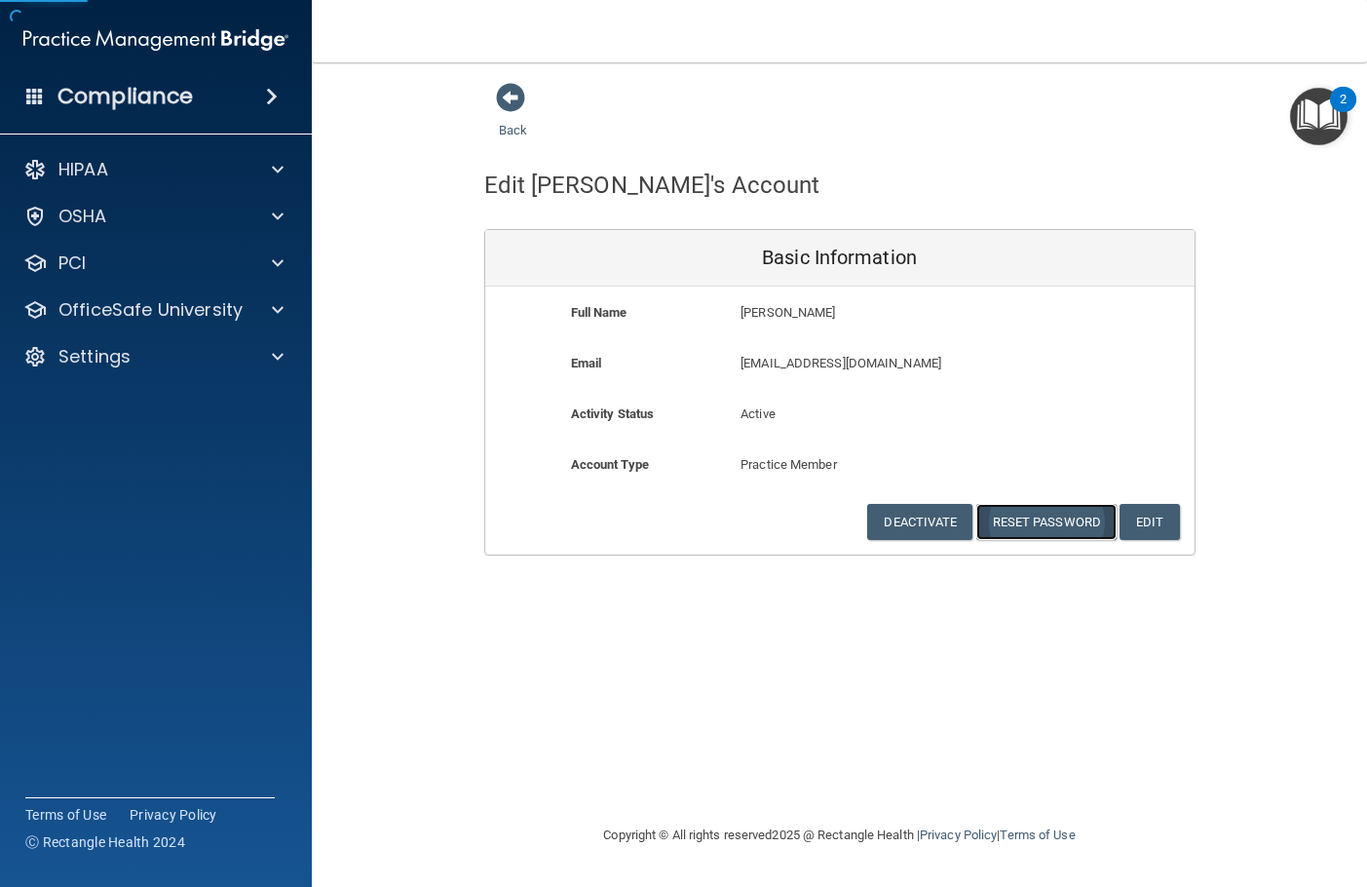
click at [1060, 517] on button "Reset Password" at bounding box center [1046, 522] width 140 height 36
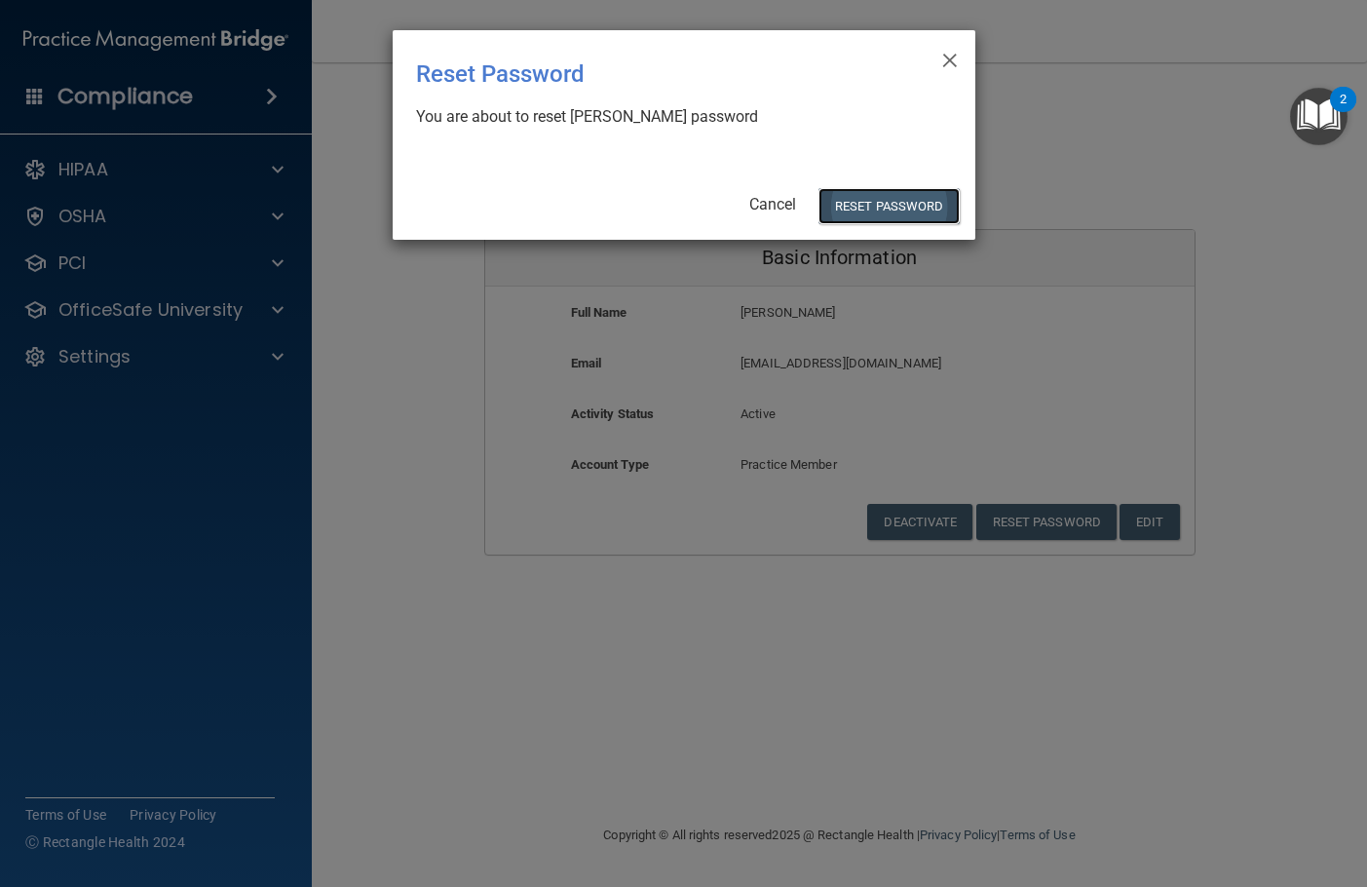
click at [879, 208] on button "Reset Password" at bounding box center [889, 206] width 140 height 36
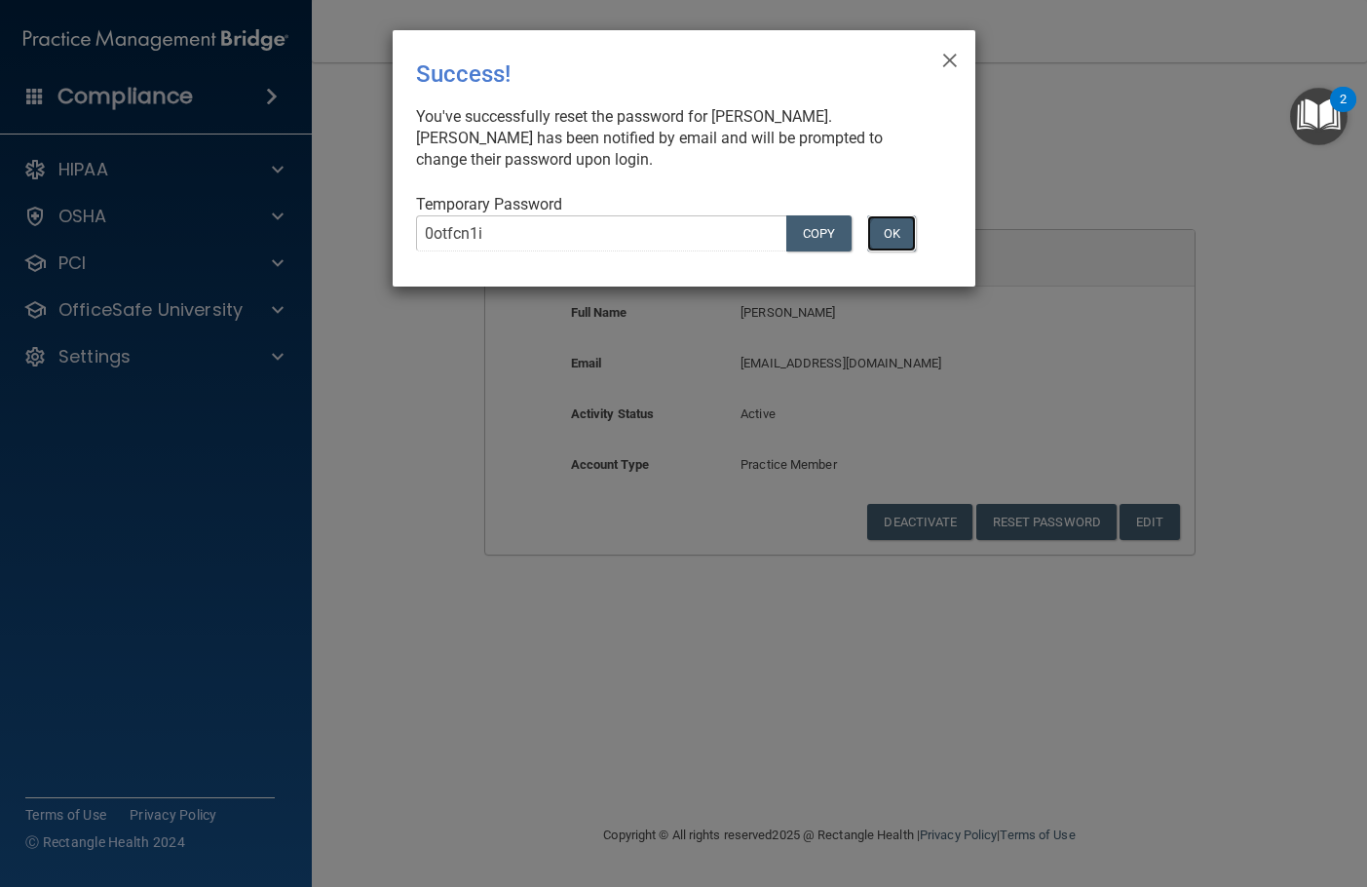
click at [894, 228] on button "OK" at bounding box center [891, 233] width 49 height 36
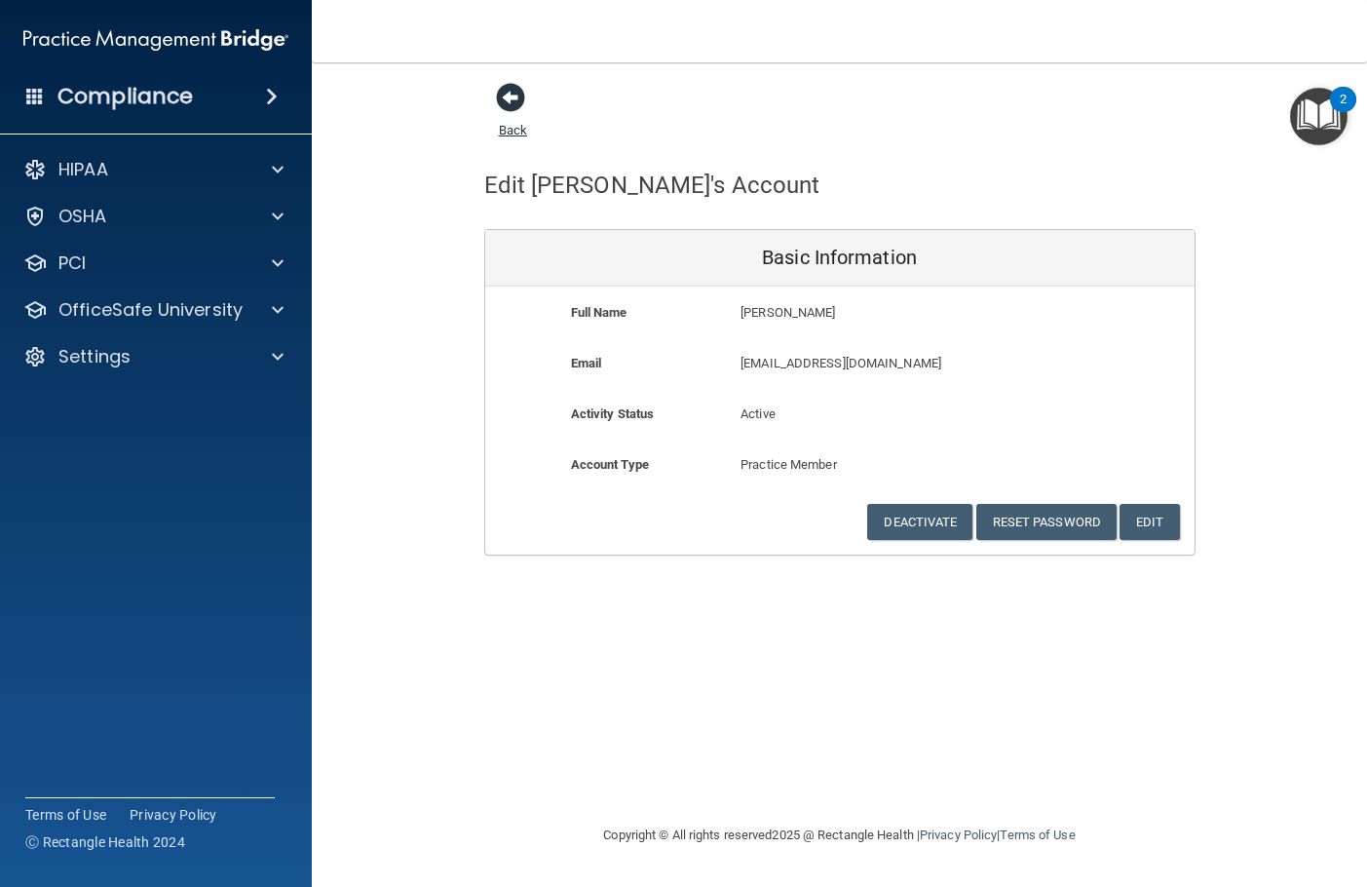
click at [505, 92] on span at bounding box center [510, 97] width 29 height 29
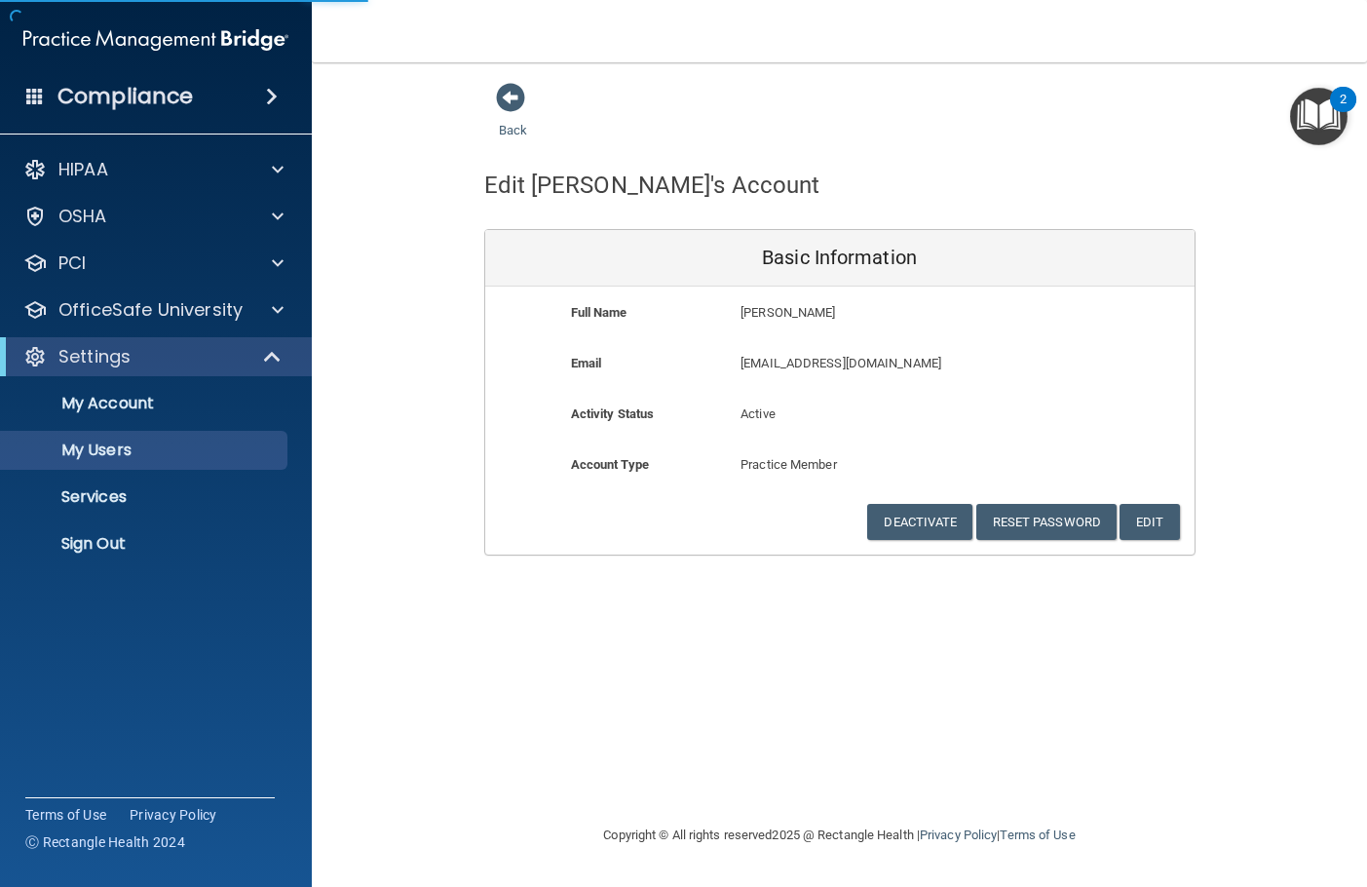
select select "20"
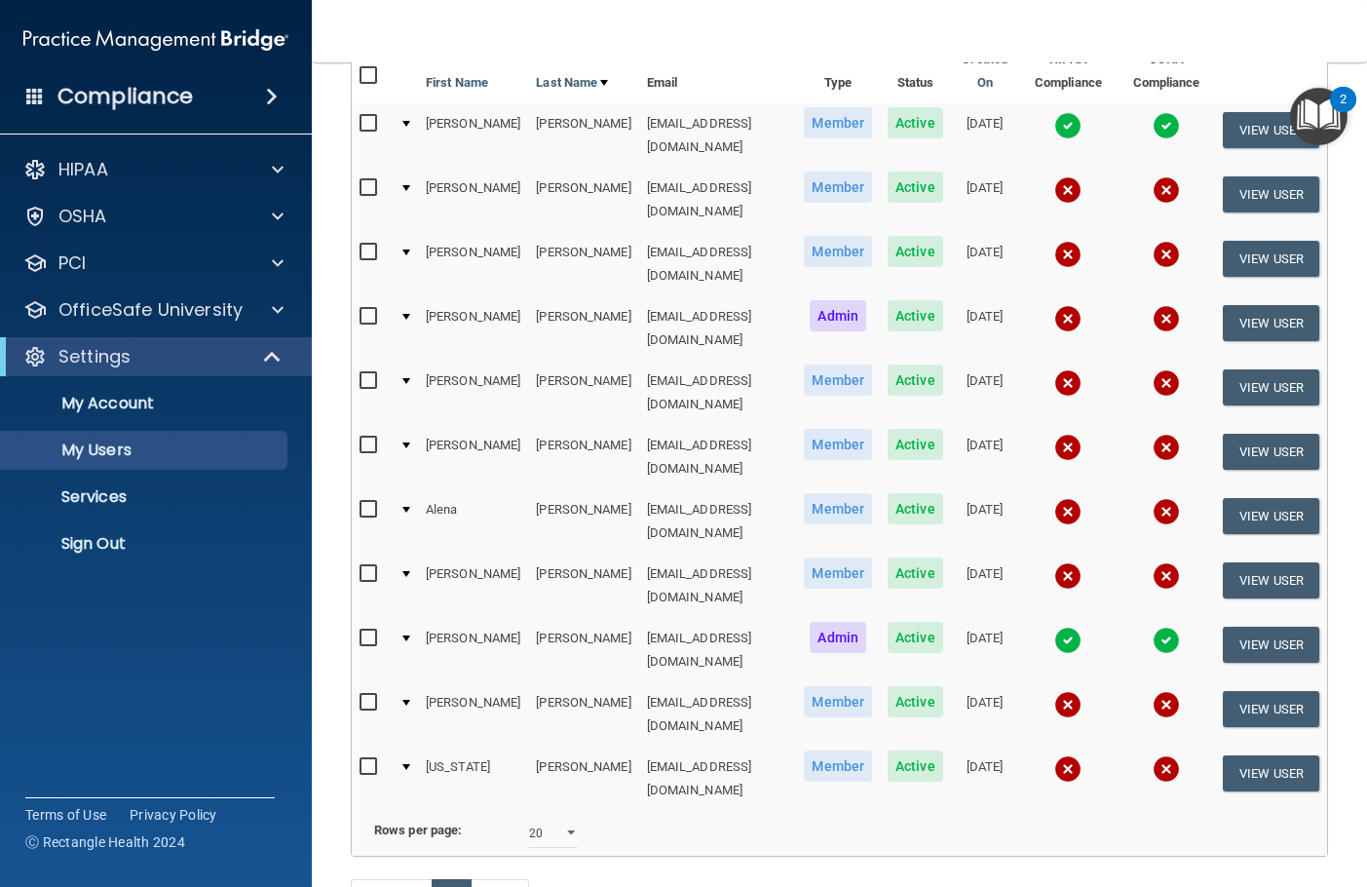
scroll to position [284, 0]
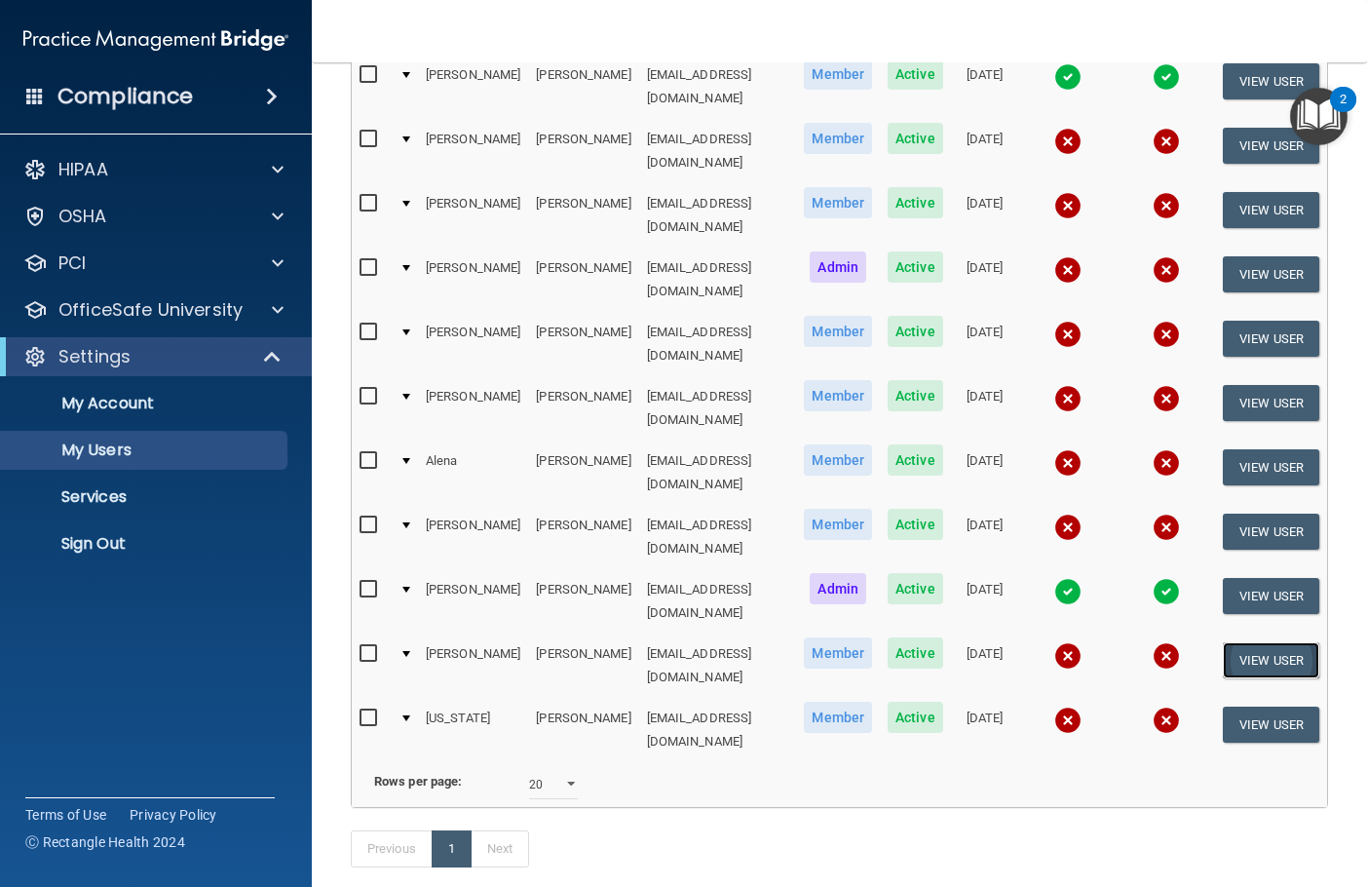
click at [1243, 642] on button "View User" at bounding box center [1271, 660] width 96 height 36
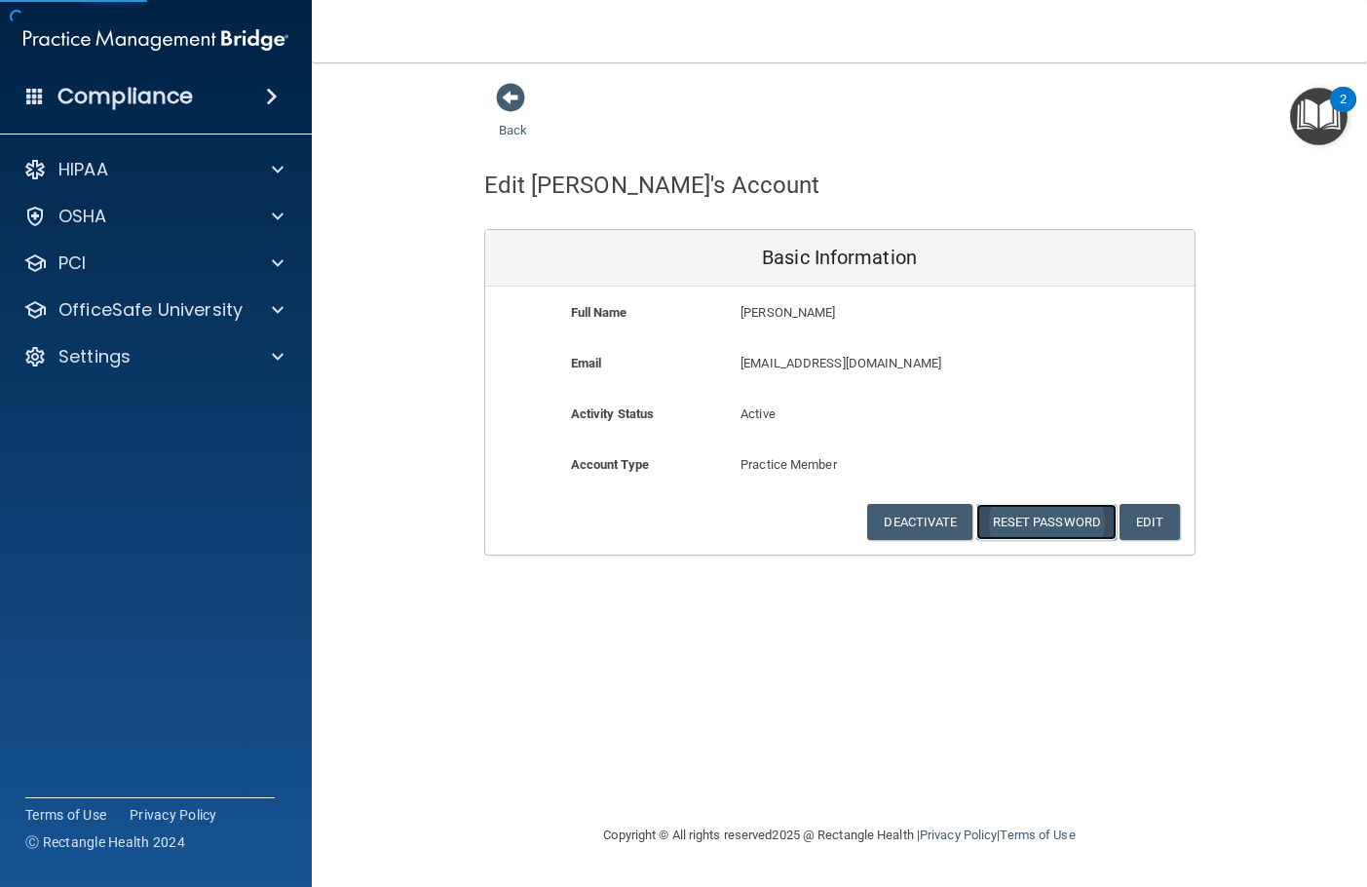
click at [1014, 525] on button "Reset Password" at bounding box center [1046, 522] width 140 height 36
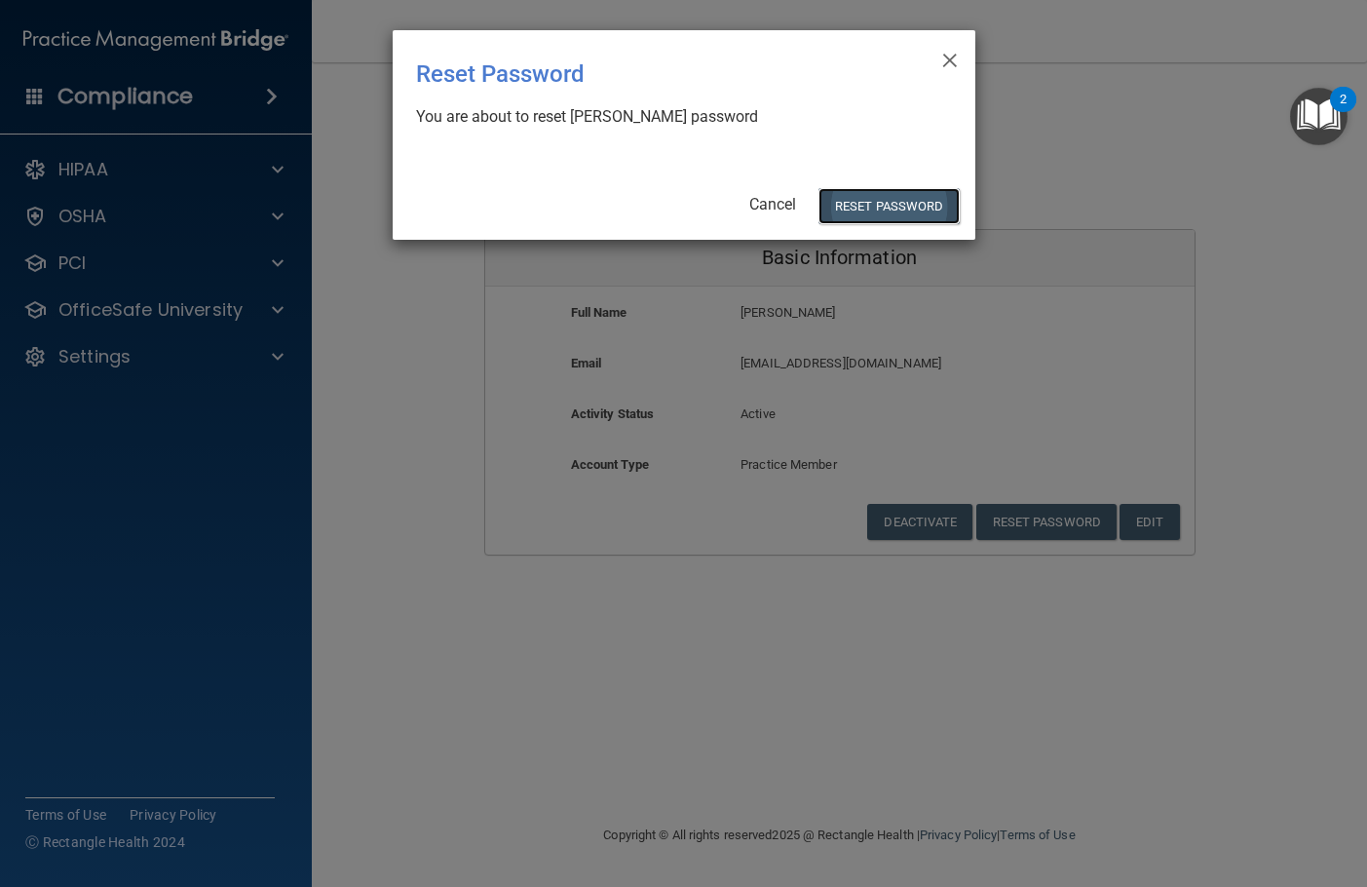
click at [838, 207] on button "Reset Password" at bounding box center [889, 206] width 140 height 36
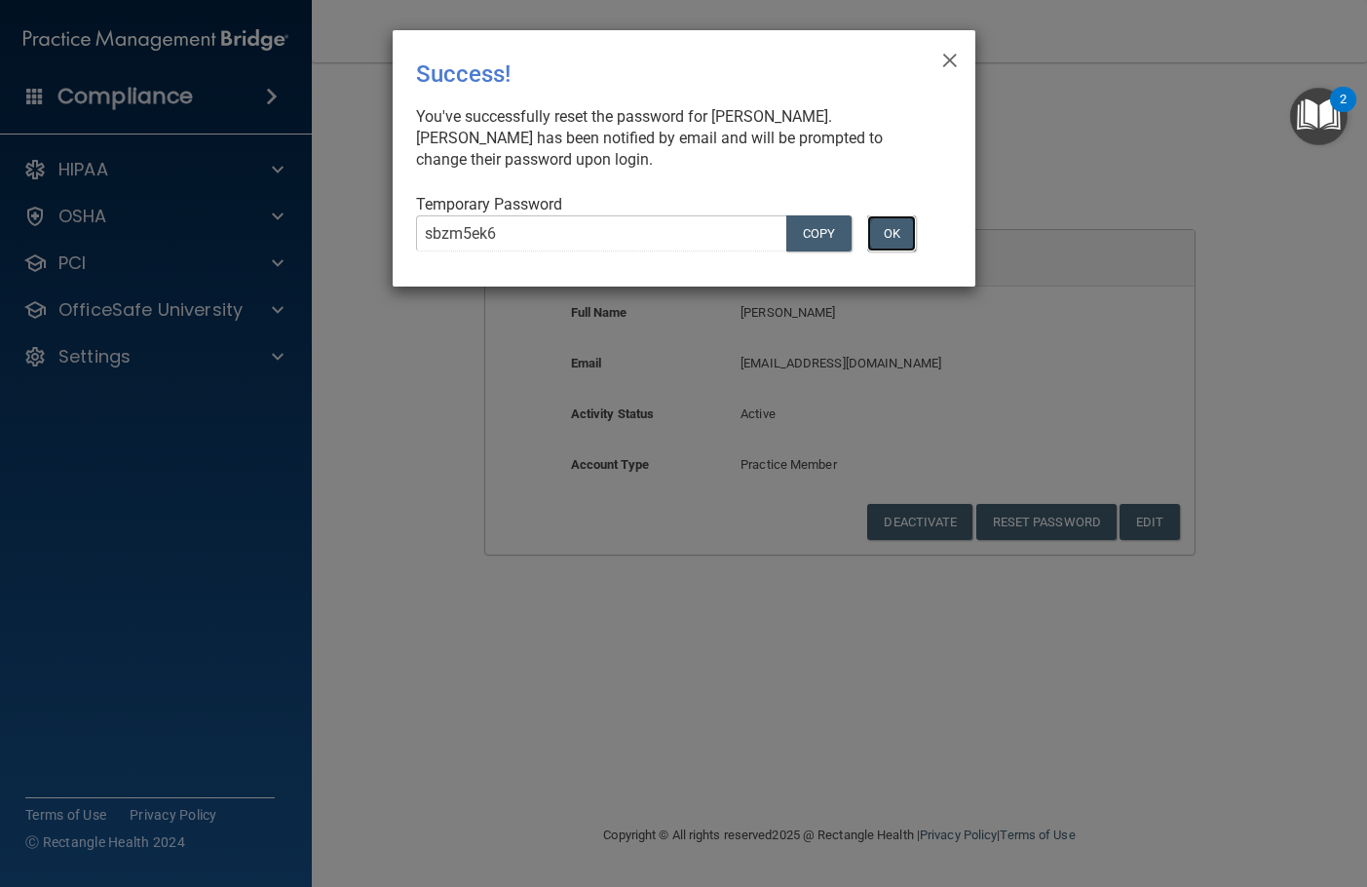
click at [896, 238] on button "OK" at bounding box center [891, 233] width 49 height 36
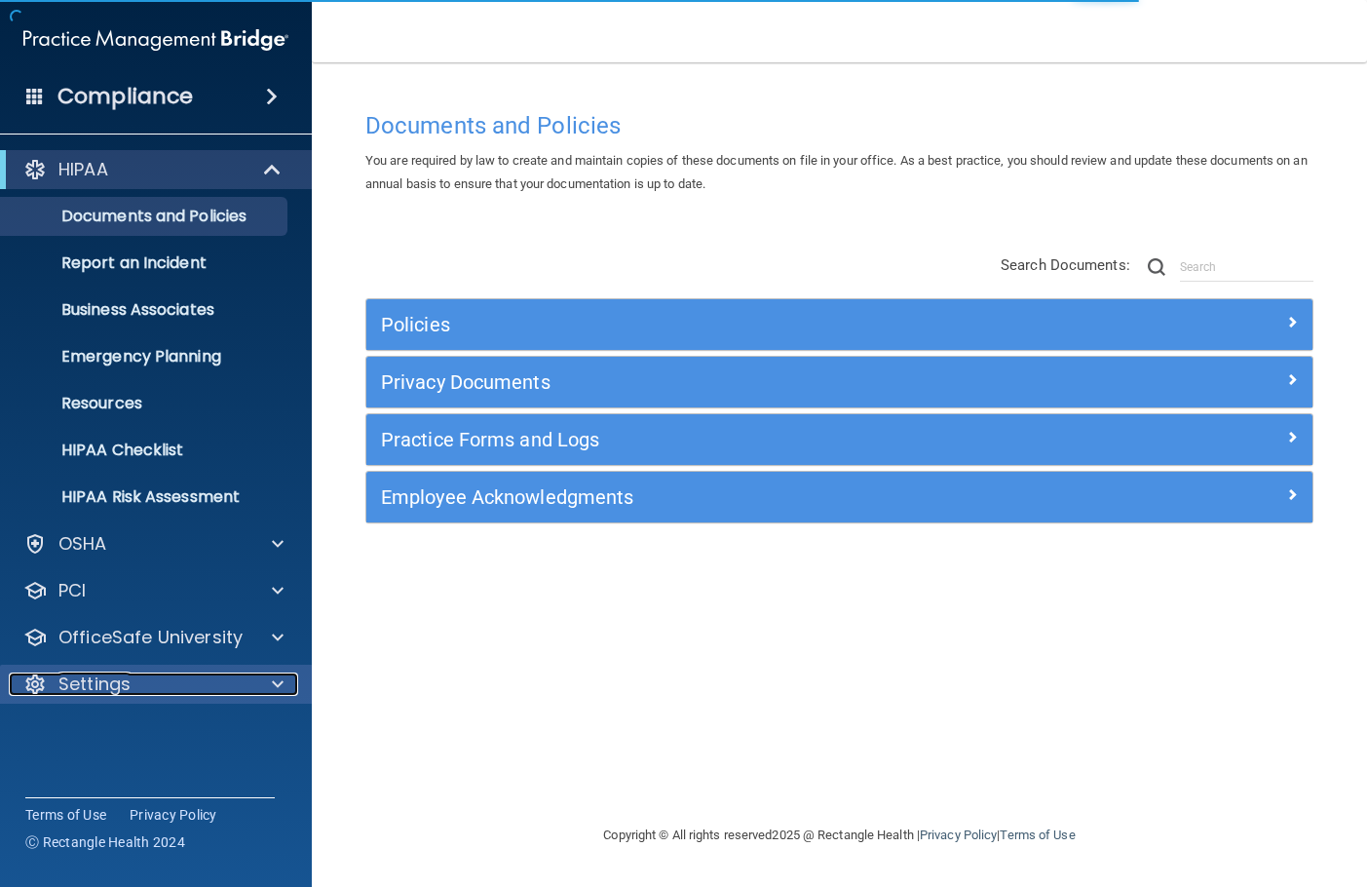
click at [97, 688] on p "Settings" at bounding box center [94, 683] width 72 height 23
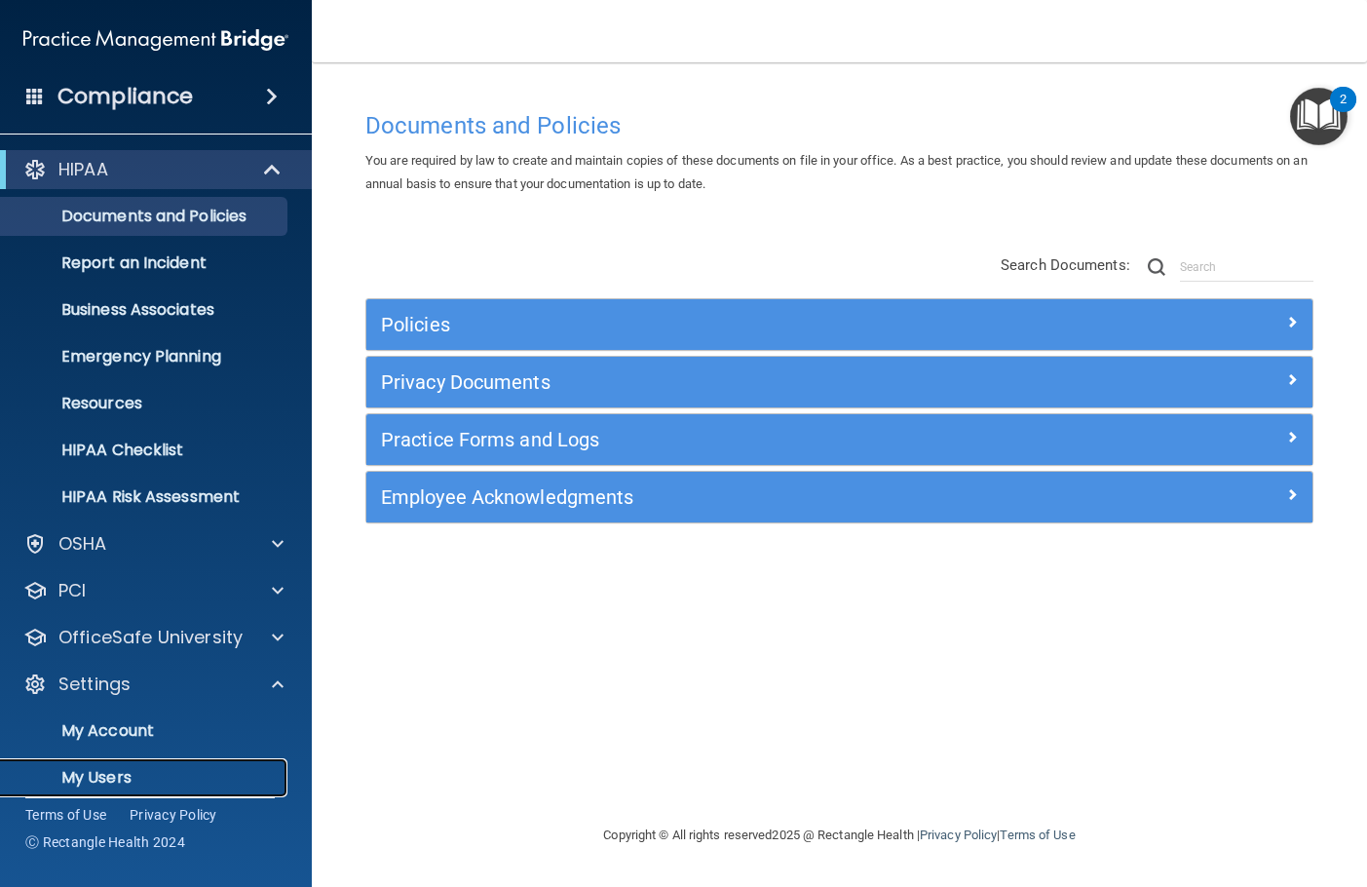
click at [125, 779] on p "My Users" at bounding box center [146, 777] width 266 height 19
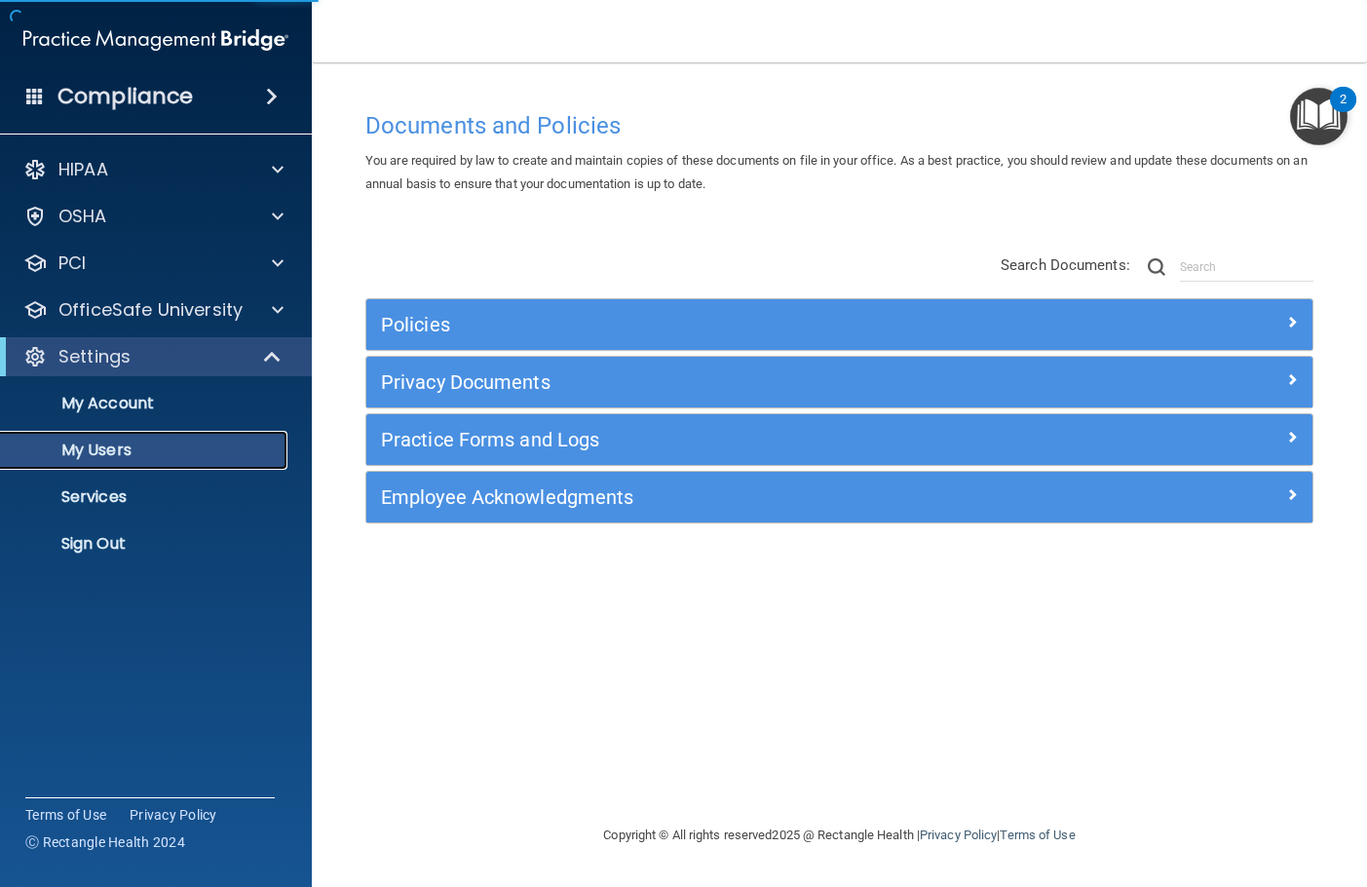
select select "20"
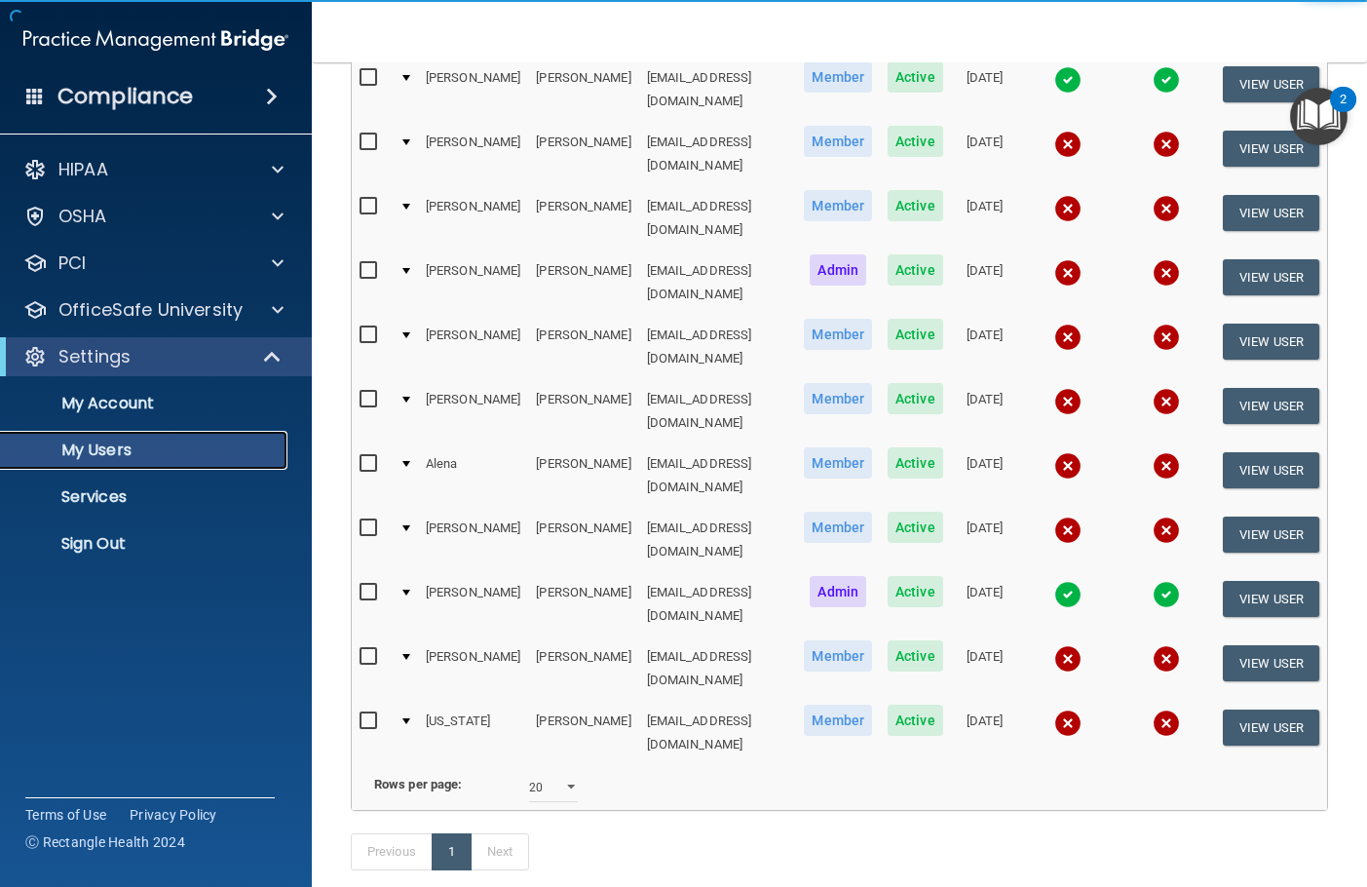
scroll to position [284, 0]
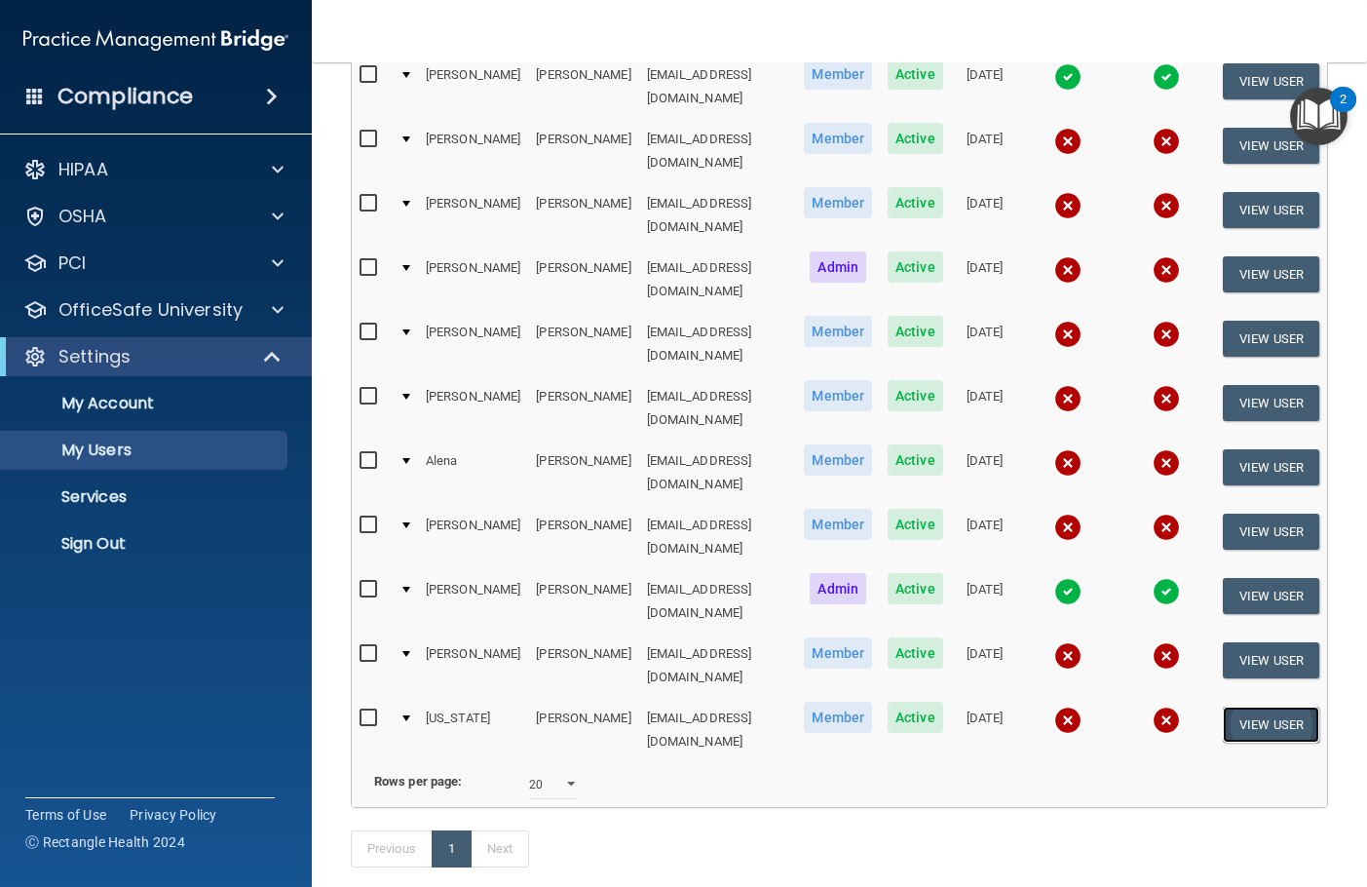
click at [1262, 707] on button "View User" at bounding box center [1271, 725] width 96 height 36
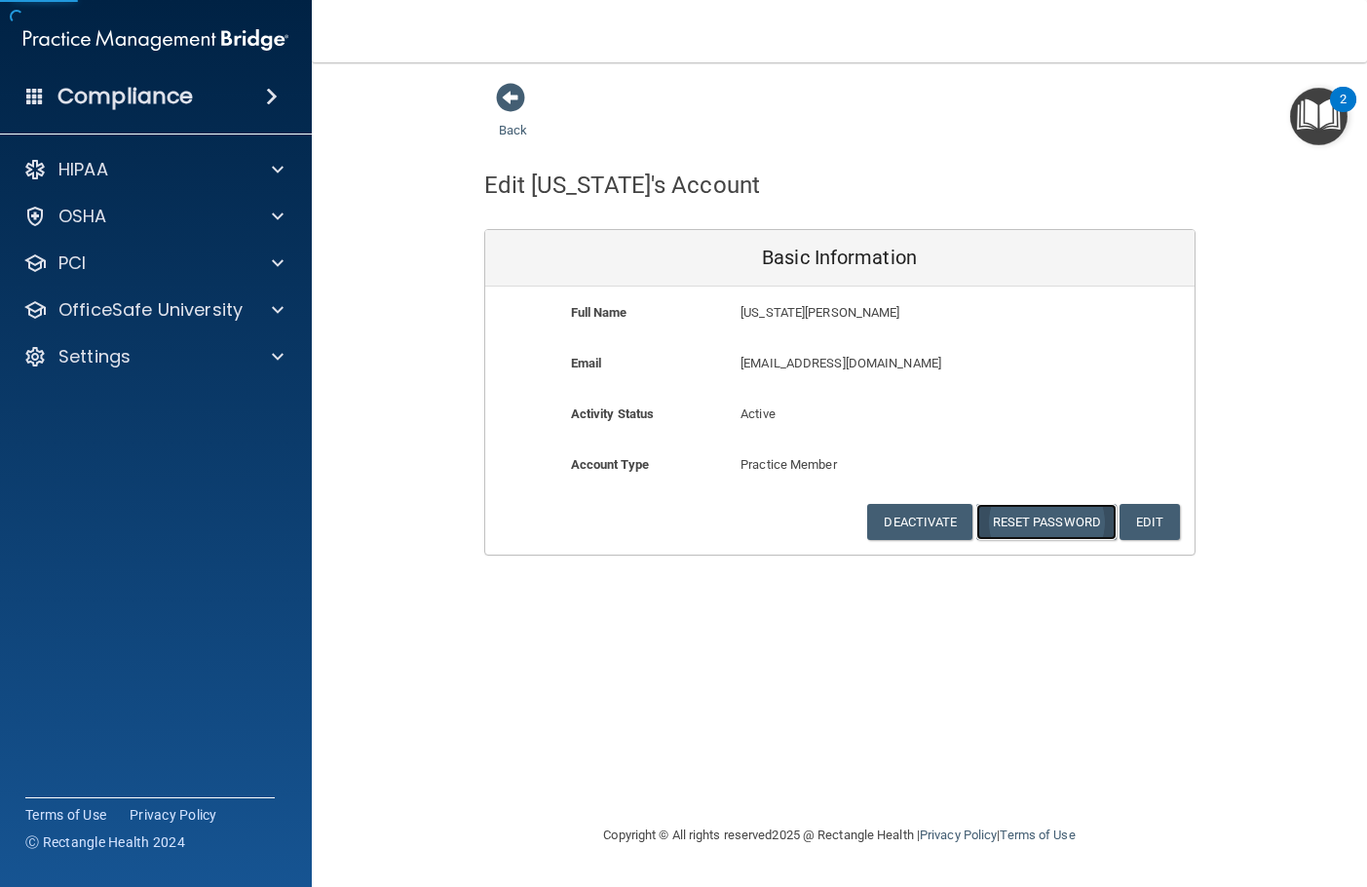
click at [1064, 524] on button "Reset Password" at bounding box center [1046, 522] width 140 height 36
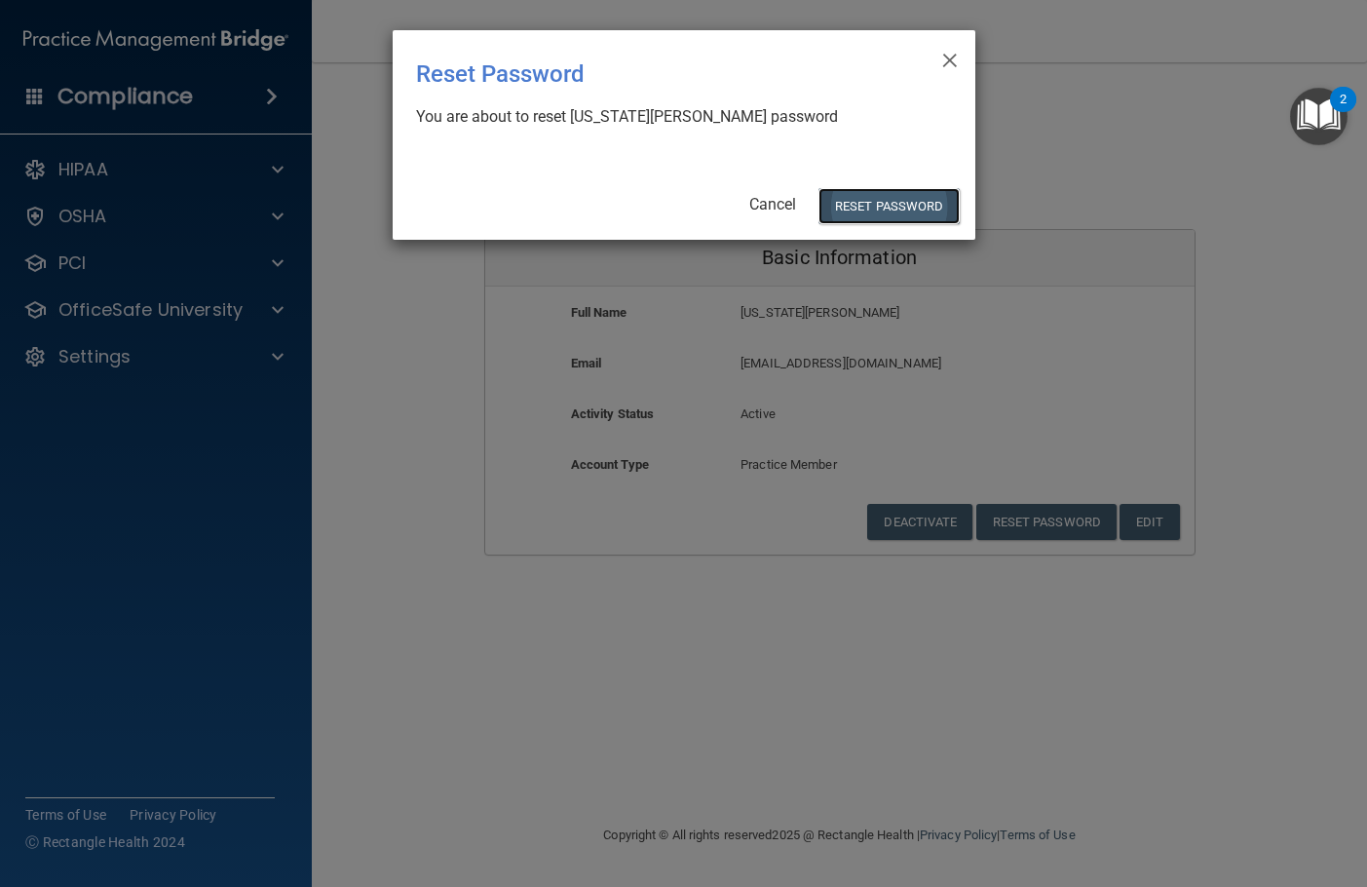
click at [869, 205] on button "Reset Password" at bounding box center [889, 206] width 140 height 36
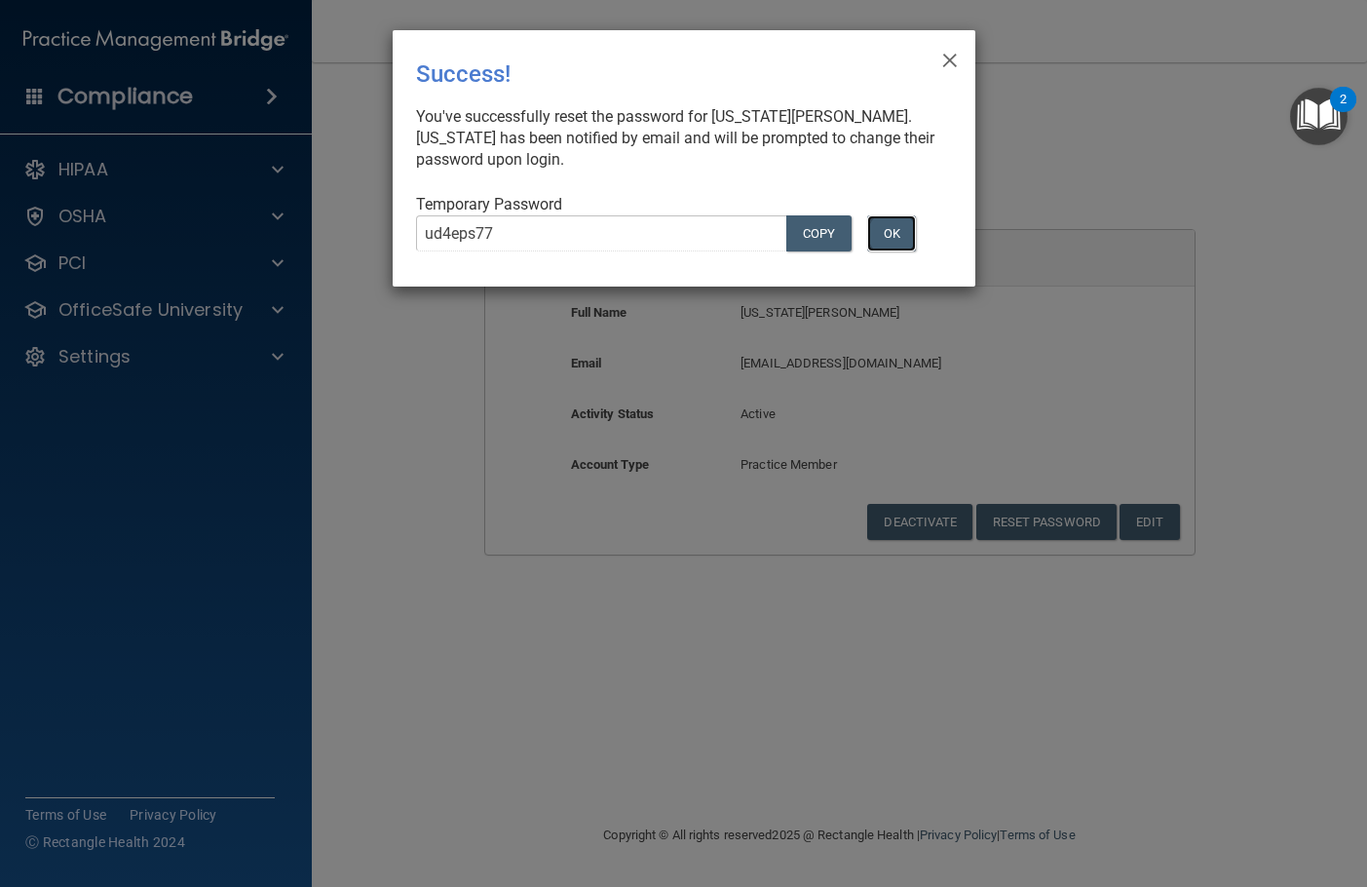
click at [905, 243] on button "OK" at bounding box center [891, 233] width 49 height 36
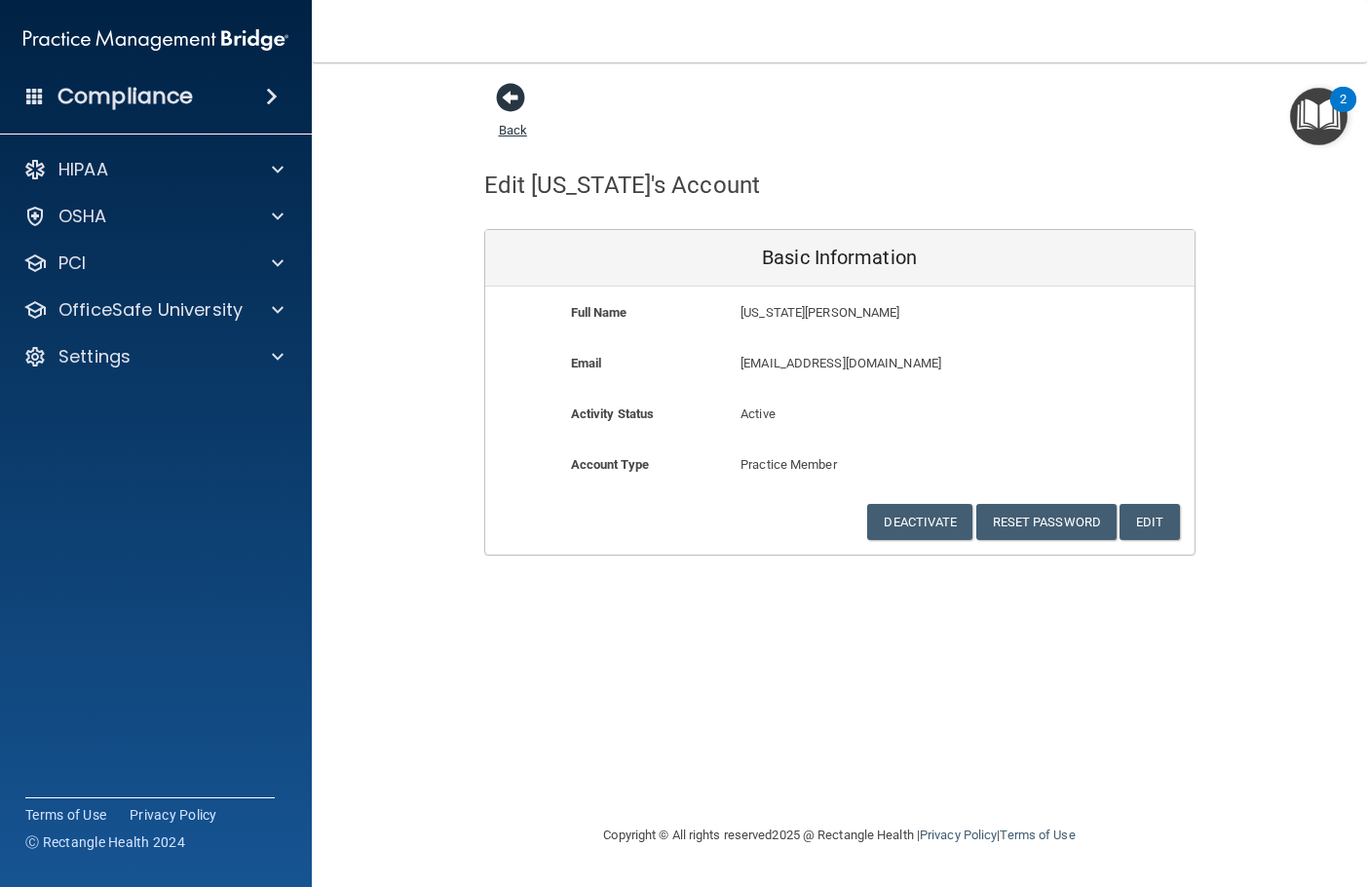
click at [516, 103] on span at bounding box center [510, 97] width 29 height 29
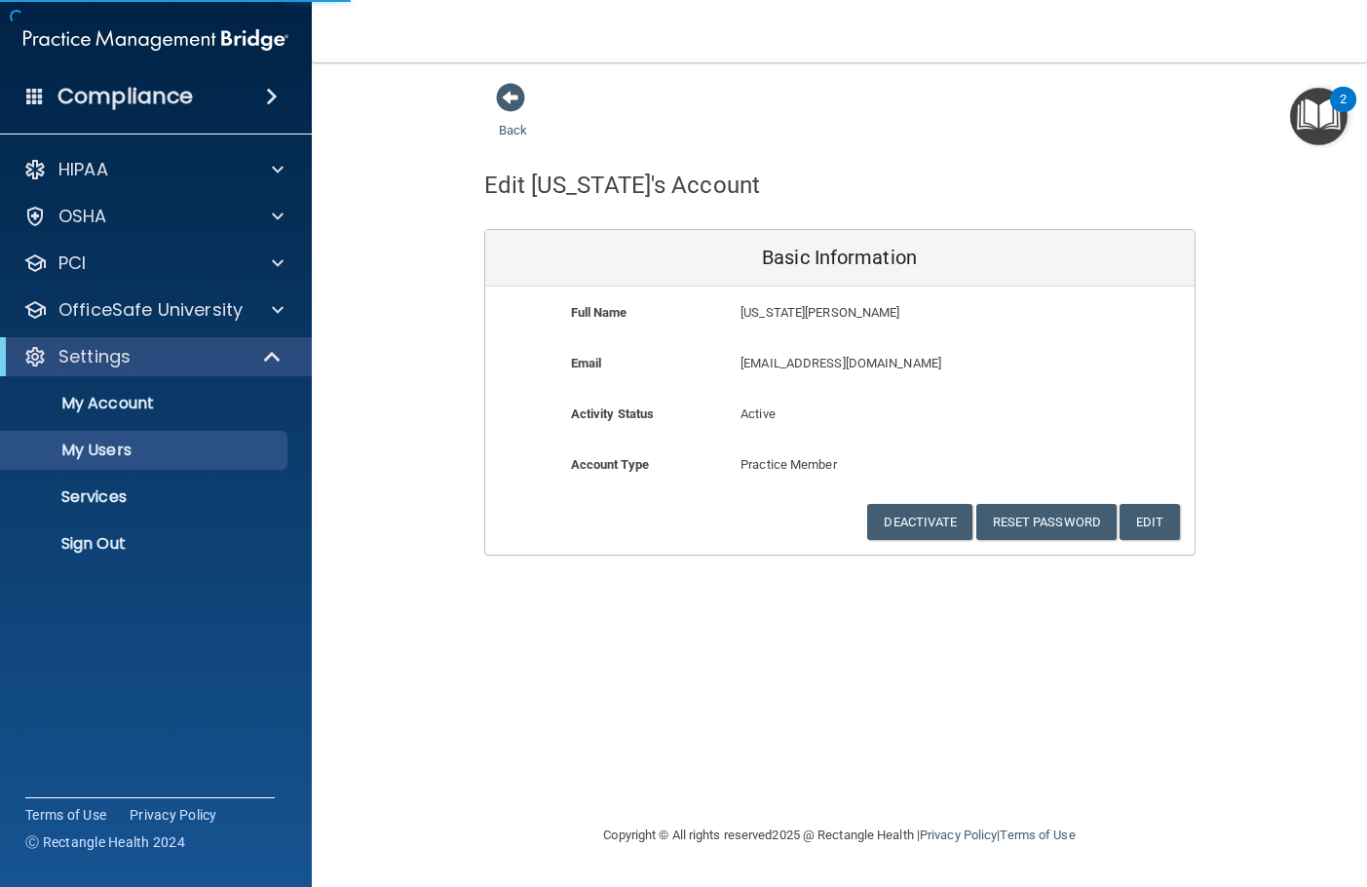
select select "20"
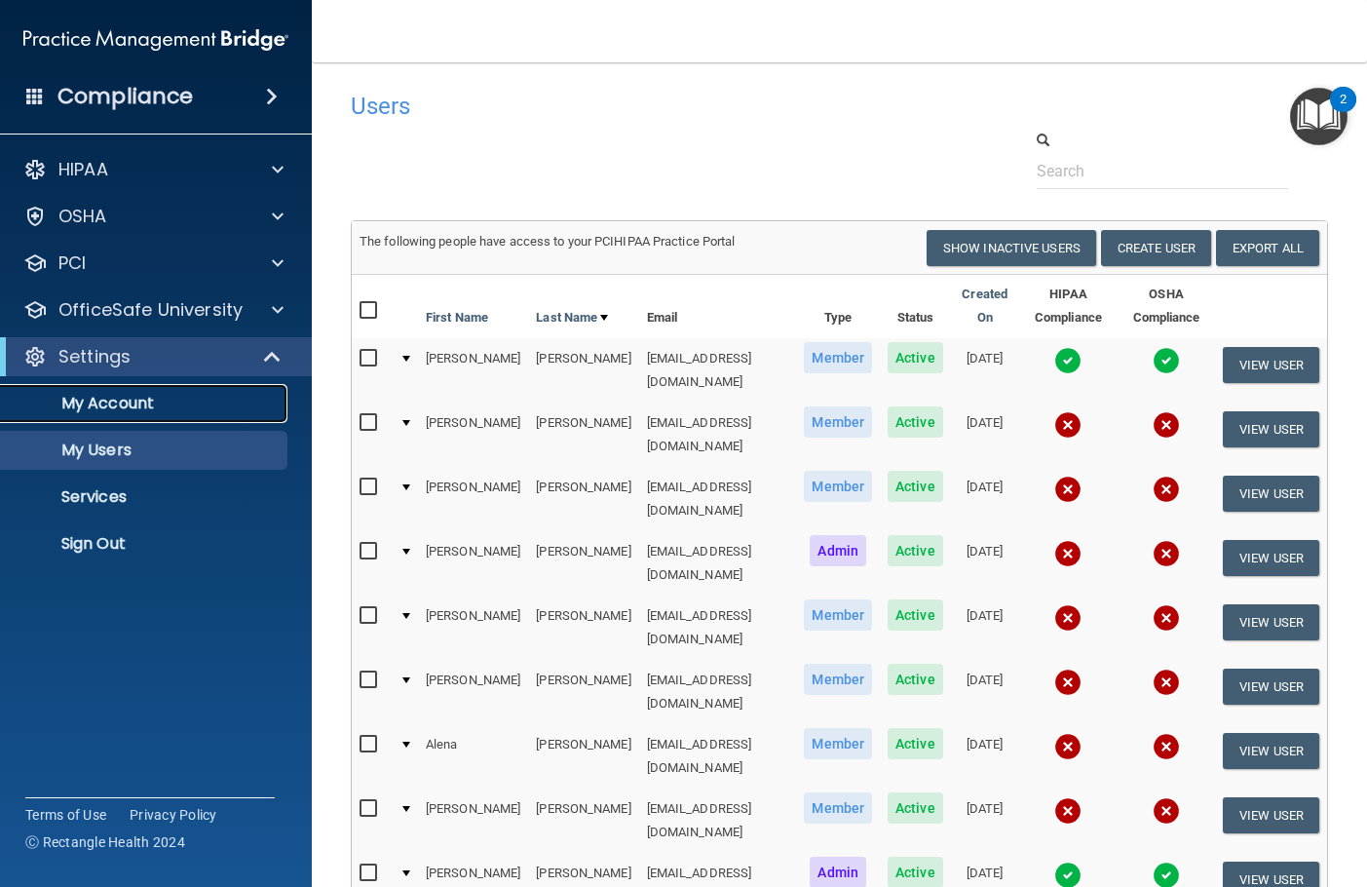
click at [133, 398] on p "My Account" at bounding box center [146, 403] width 266 height 19
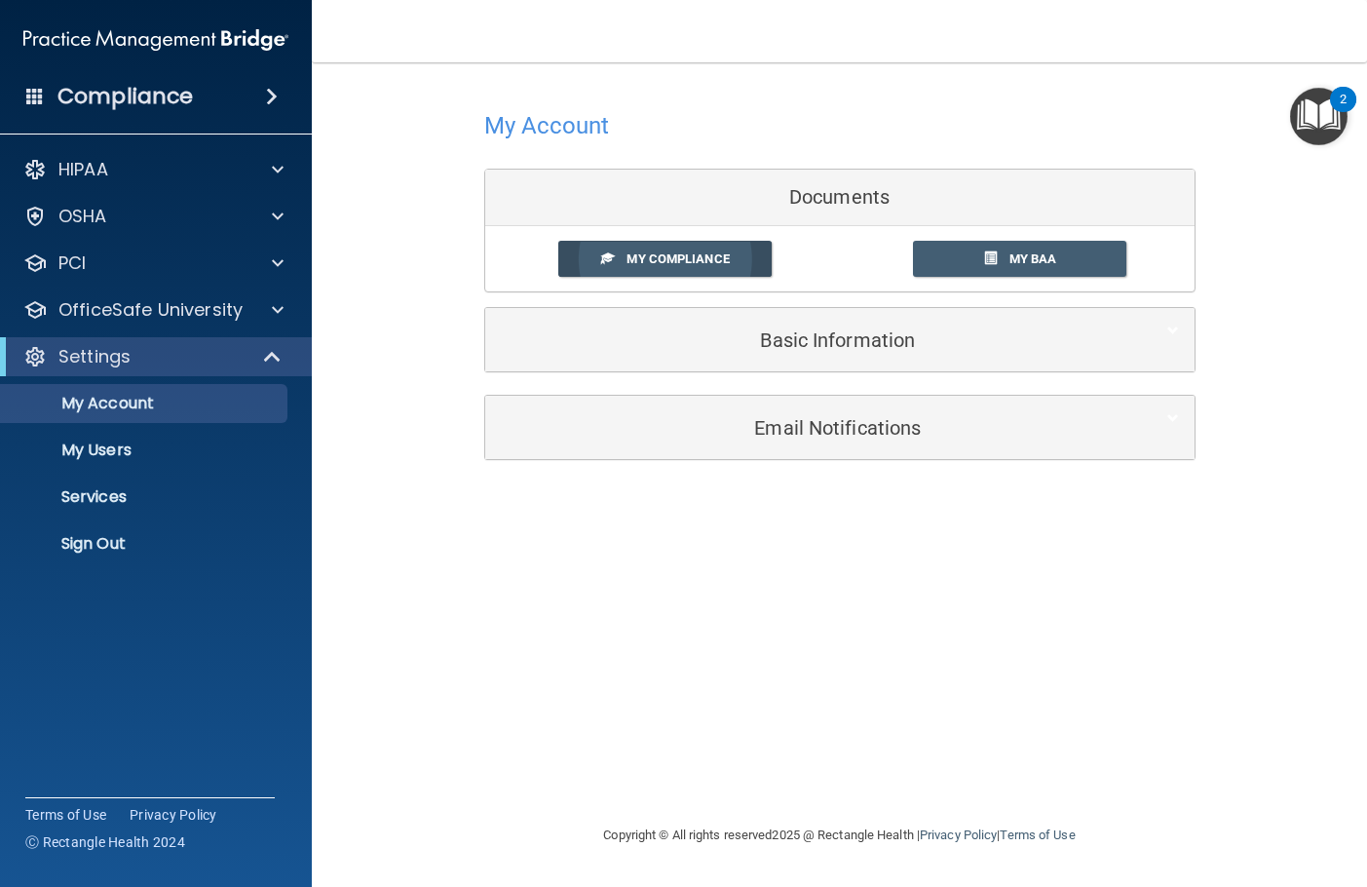
click at [675, 258] on span "My Compliance" at bounding box center [678, 258] width 102 height 15
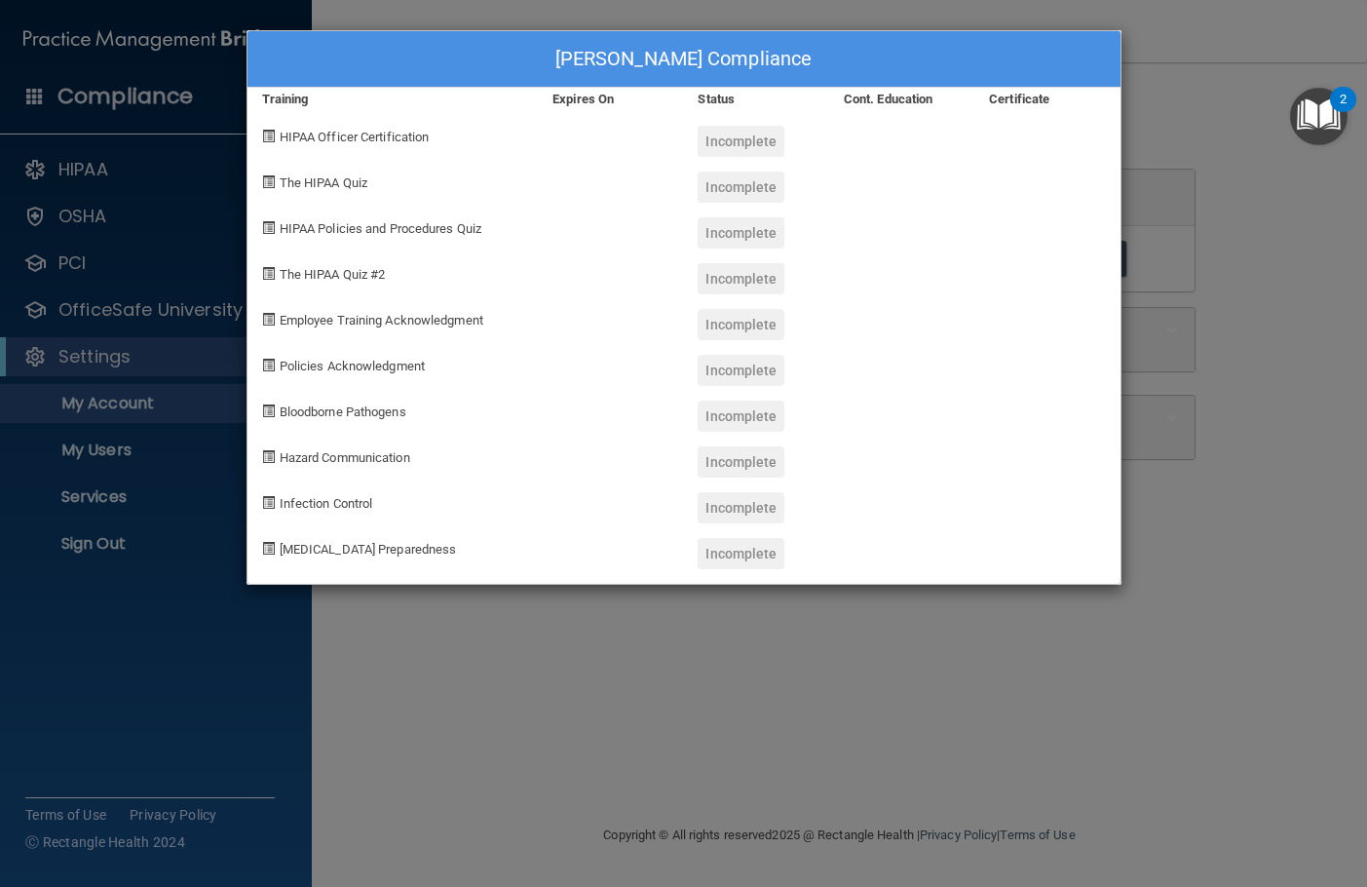
click at [1105, 46] on div "[PERSON_NAME] Compliance" at bounding box center [684, 59] width 873 height 57
click at [1185, 97] on div "[PERSON_NAME] Compliance Training Expires On Status Cont. Education Certificate…" at bounding box center [683, 443] width 1367 height 887
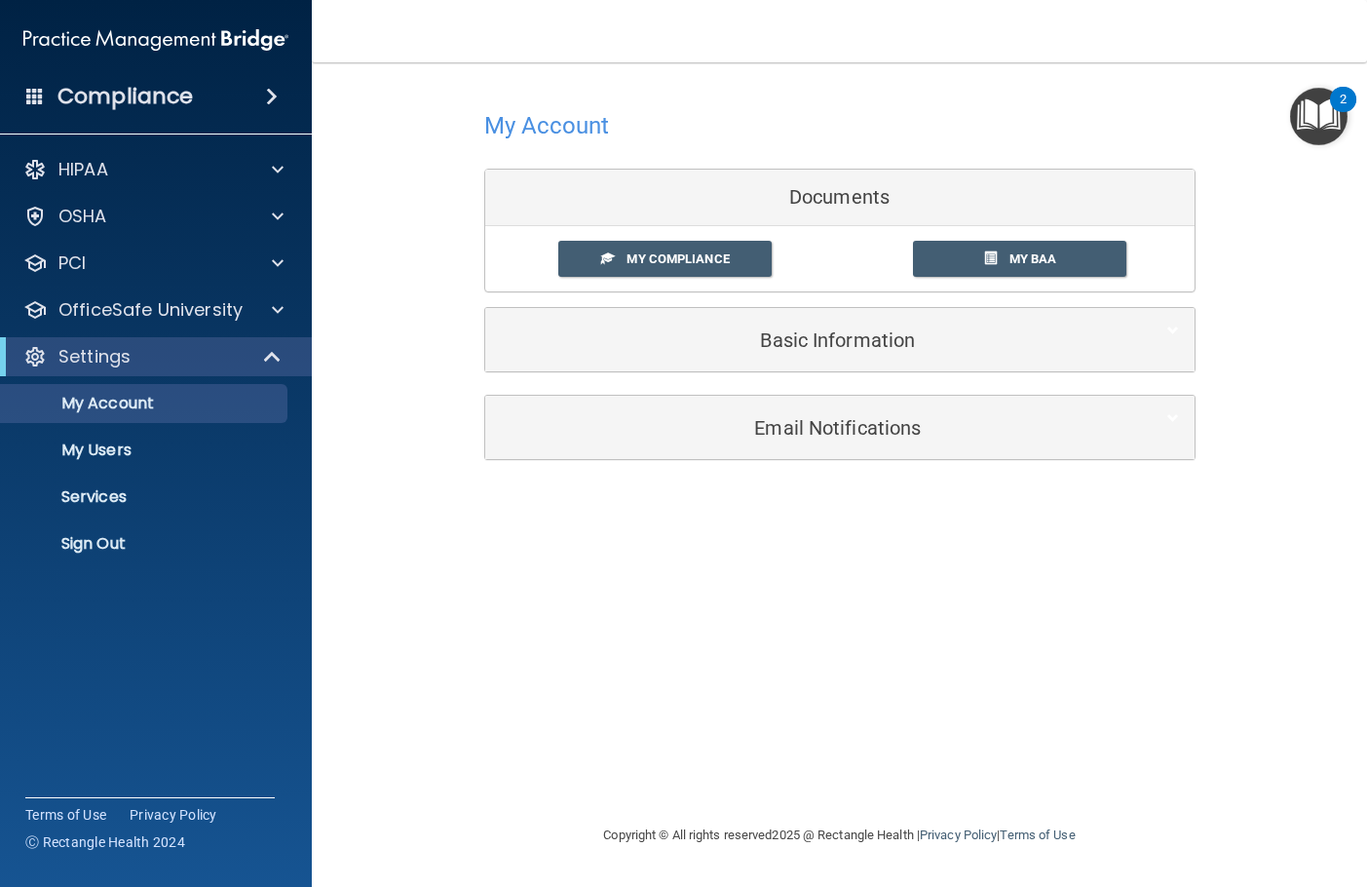
click at [101, 112] on div "Compliance" at bounding box center [156, 96] width 312 height 43
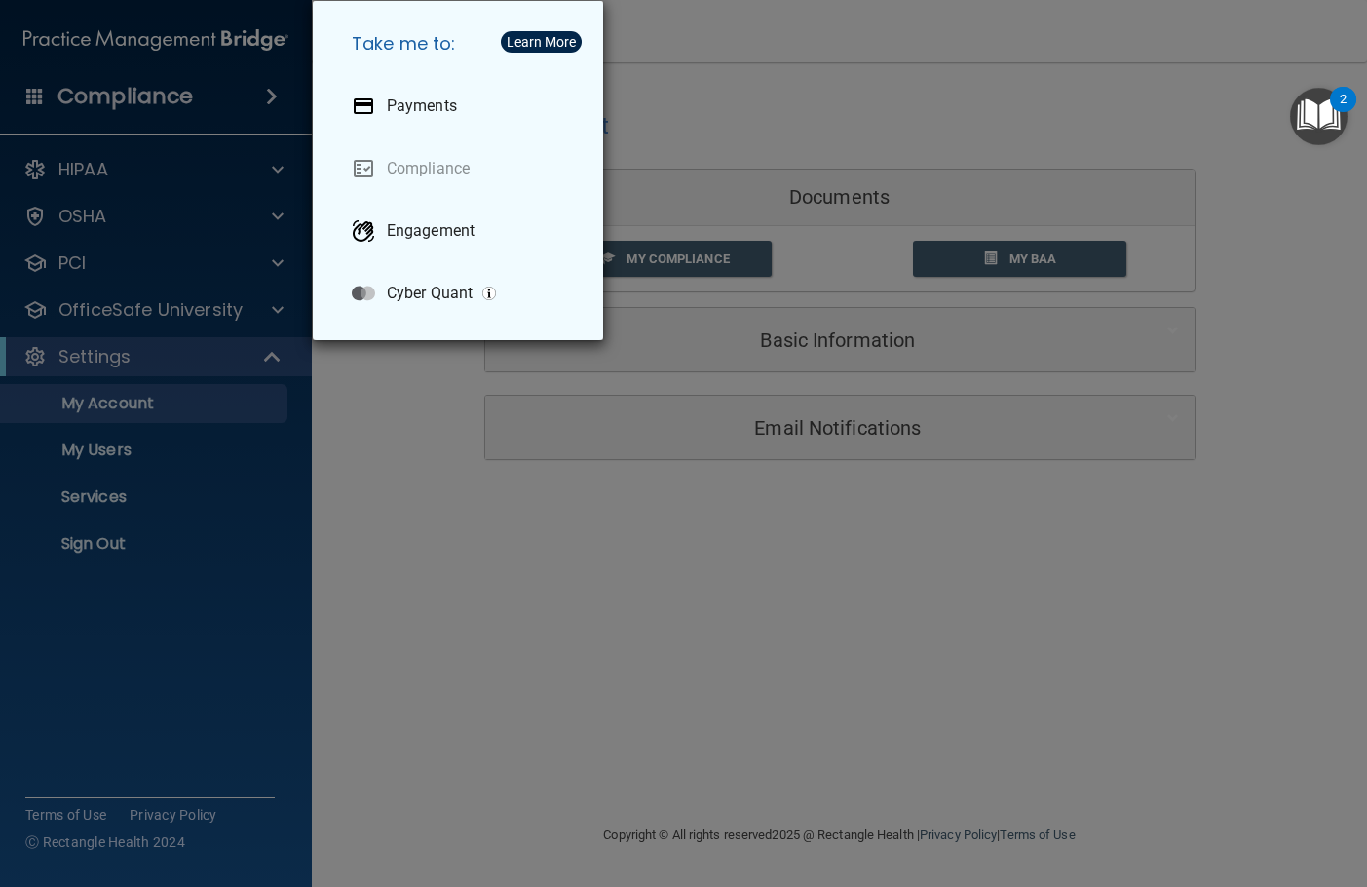
click at [821, 106] on div "Take me to: Payments Compliance Engagement Cyber Quant" at bounding box center [683, 443] width 1367 height 887
